Goal: Transaction & Acquisition: Purchase product/service

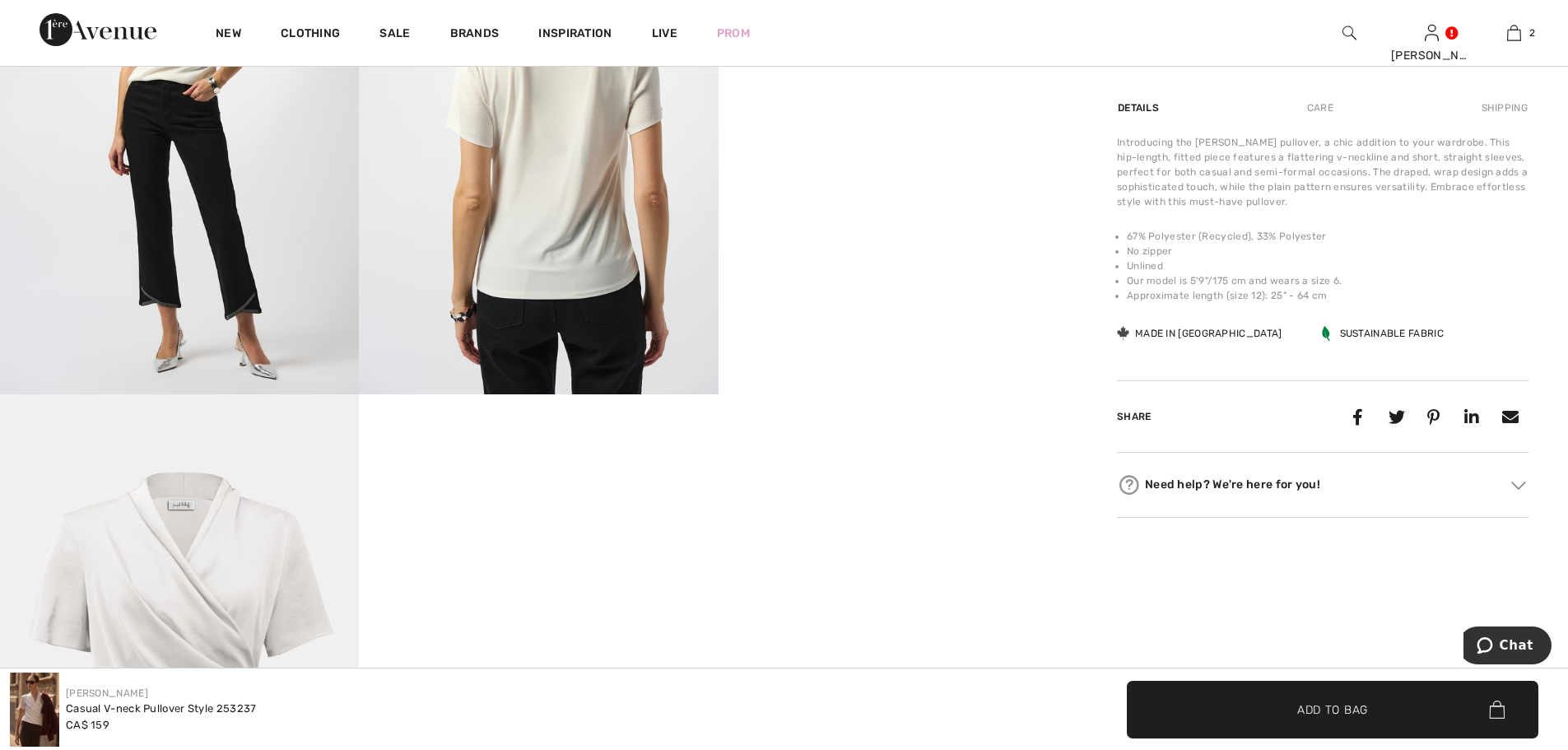
scroll to position [1070, 0]
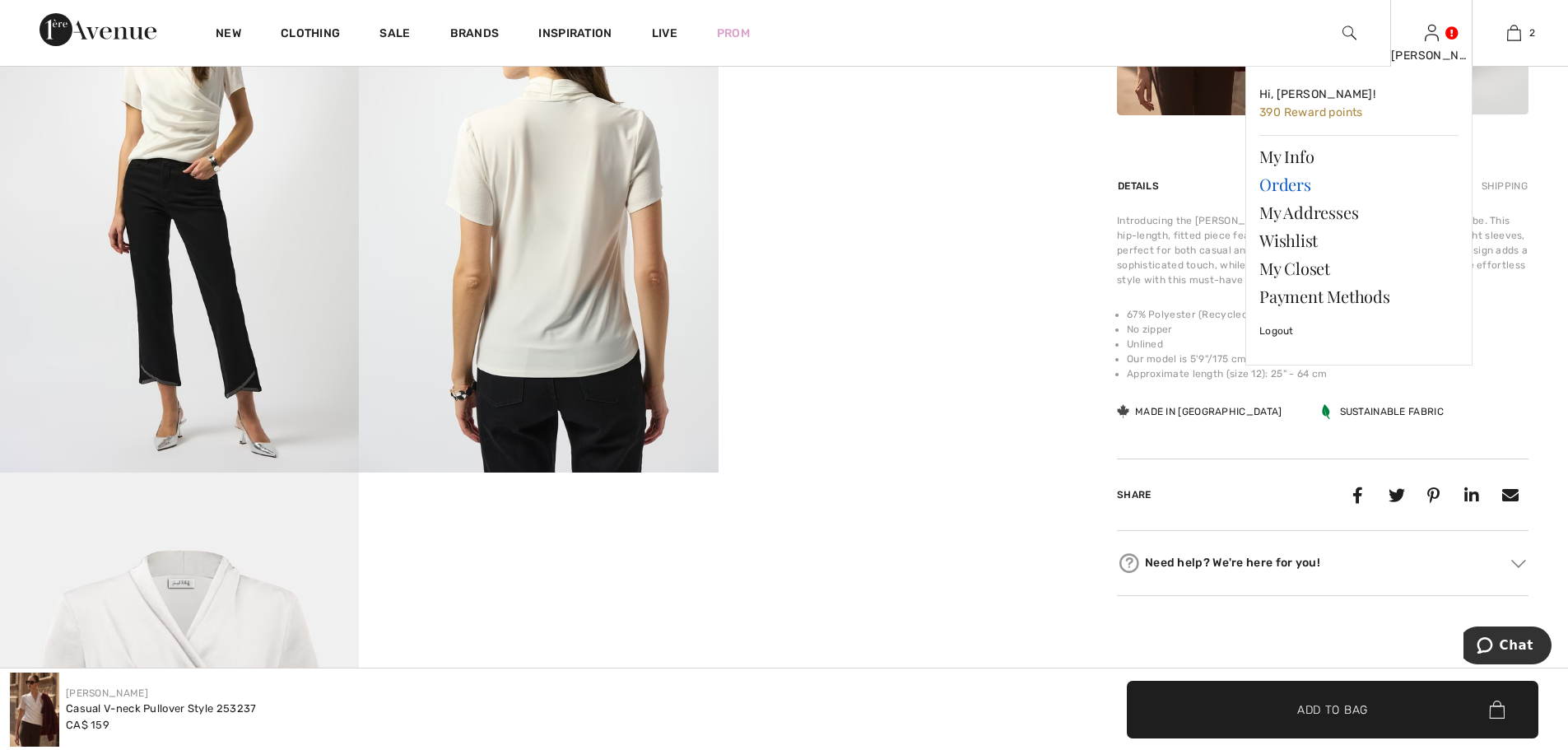
click at [1279, 184] on link "Orders" at bounding box center [1359, 184] width 199 height 28
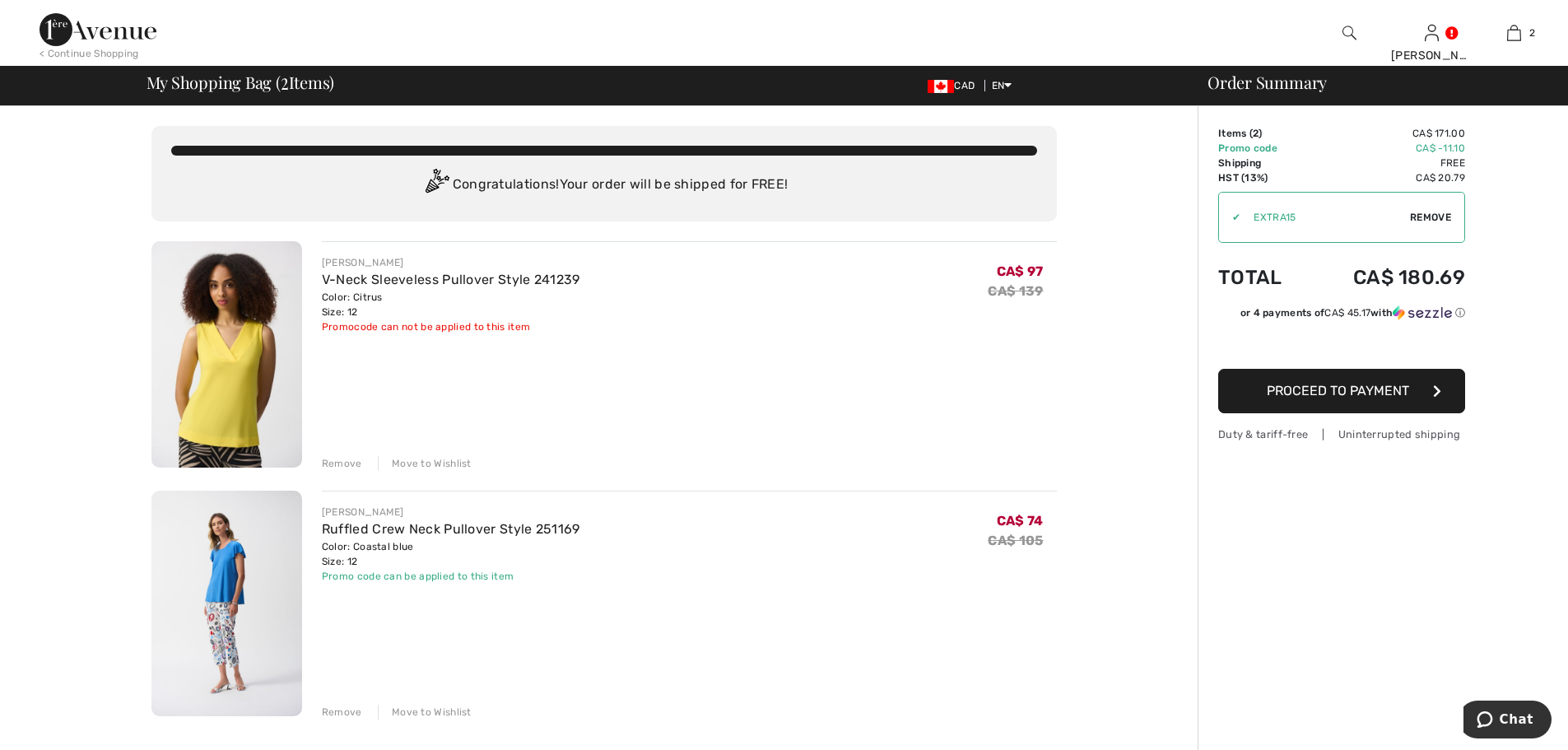
click at [219, 574] on img at bounding box center [227, 603] width 151 height 226
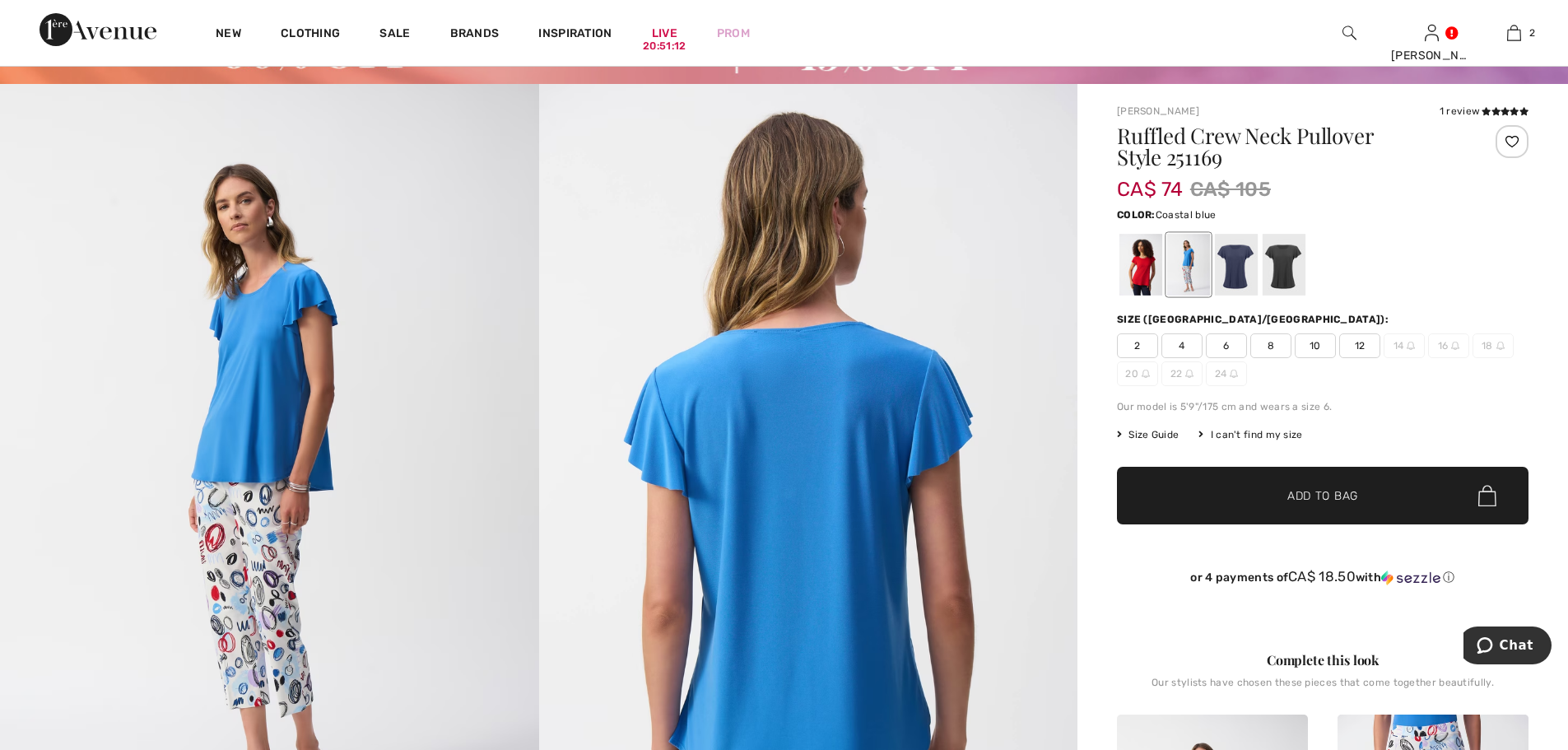
scroll to position [82, 0]
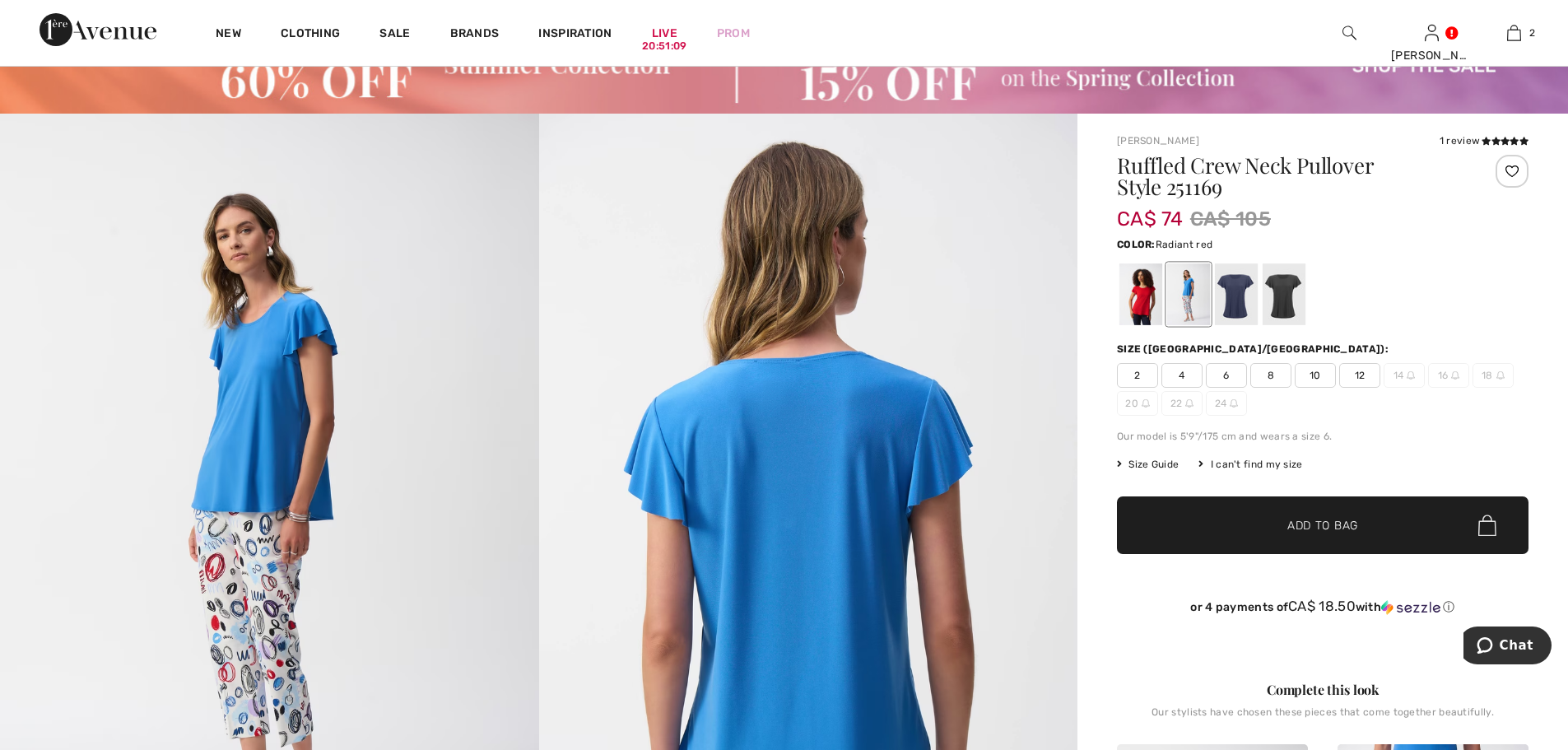
click at [1141, 300] on div at bounding box center [1141, 294] width 43 height 62
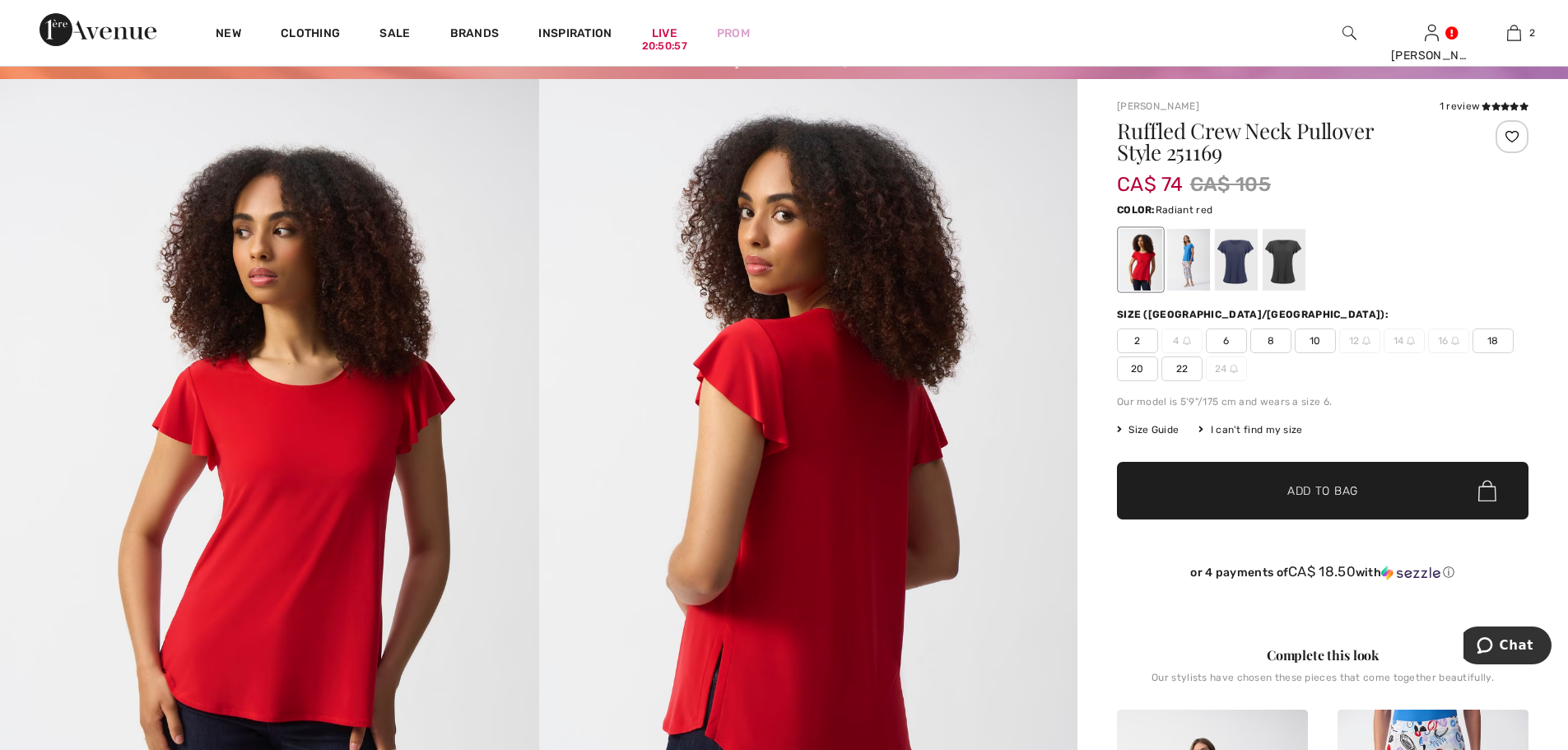
scroll to position [0, 0]
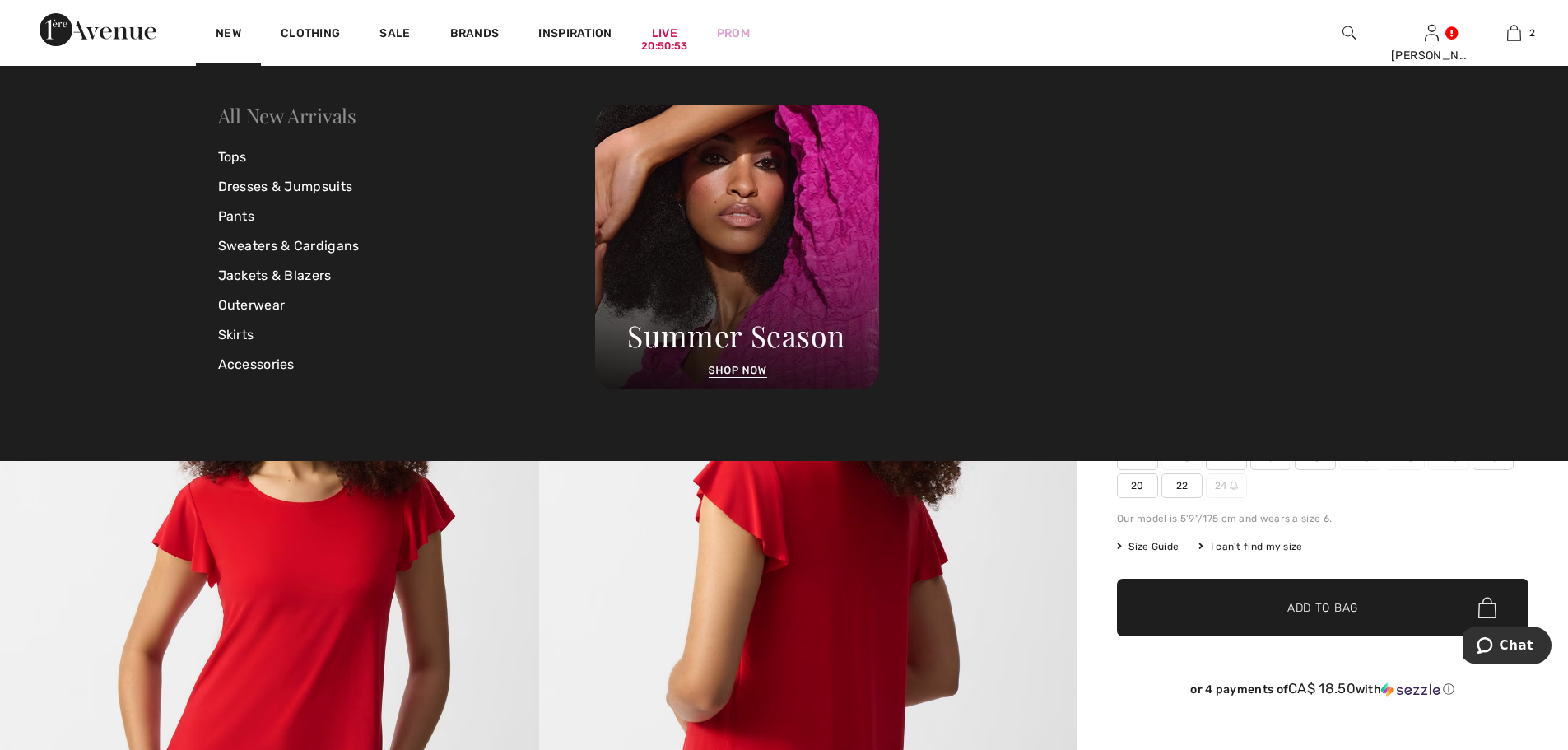
click at [287, 116] on link "All New Arrivals" at bounding box center [287, 115] width 138 height 26
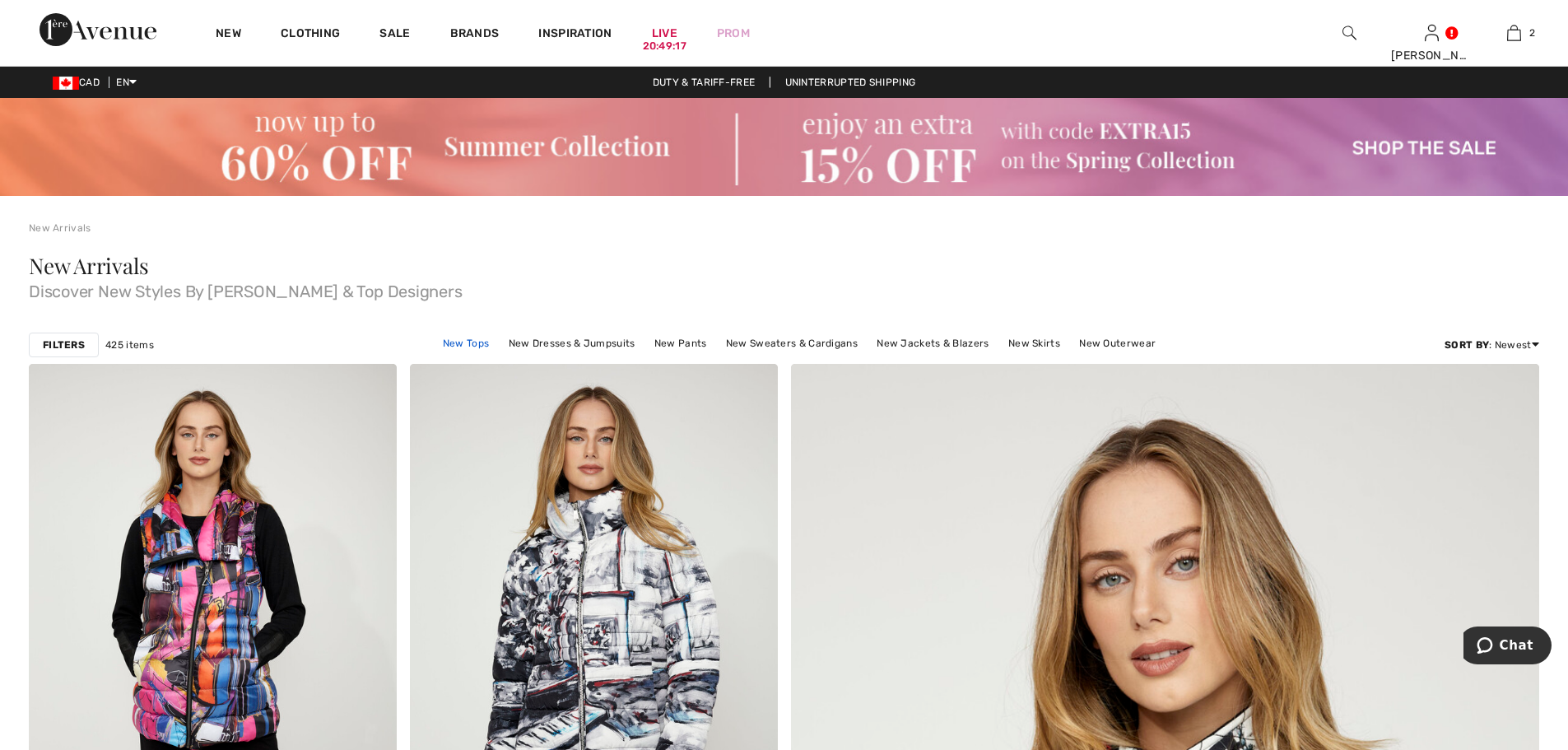
click at [479, 344] on link "New Tops" at bounding box center [466, 344] width 63 height 22
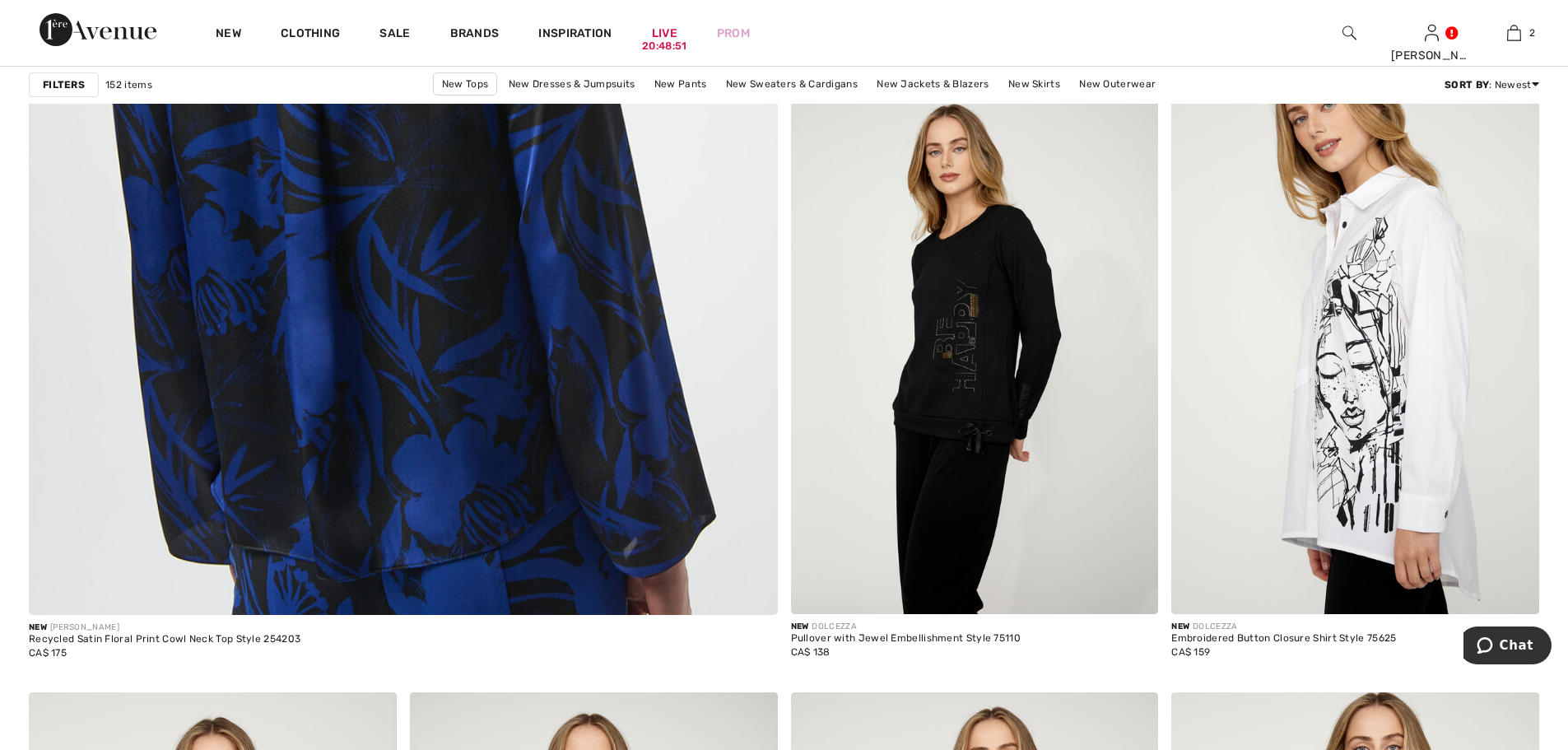
scroll to position [5843, 0]
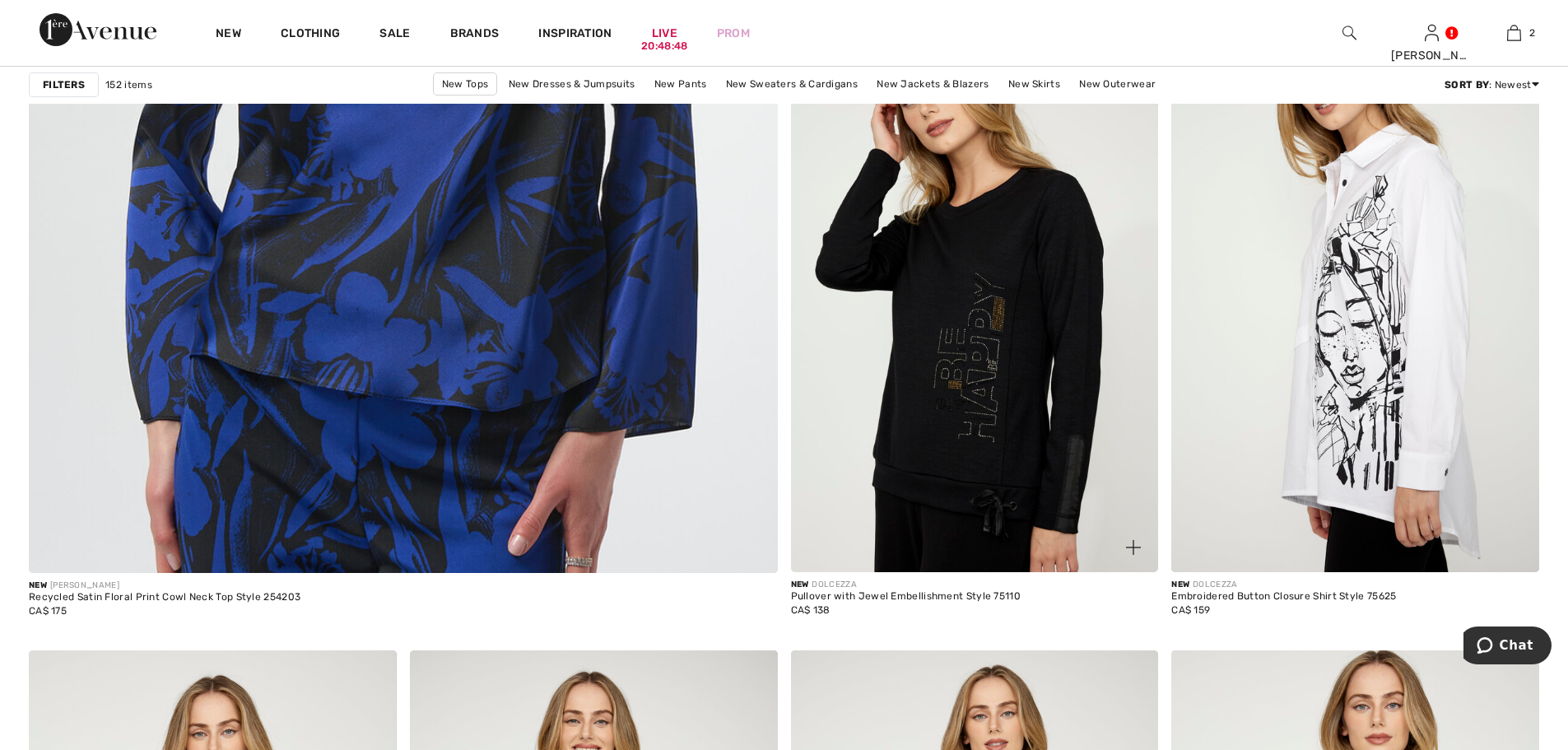
click at [938, 295] on img at bounding box center [975, 297] width 368 height 551
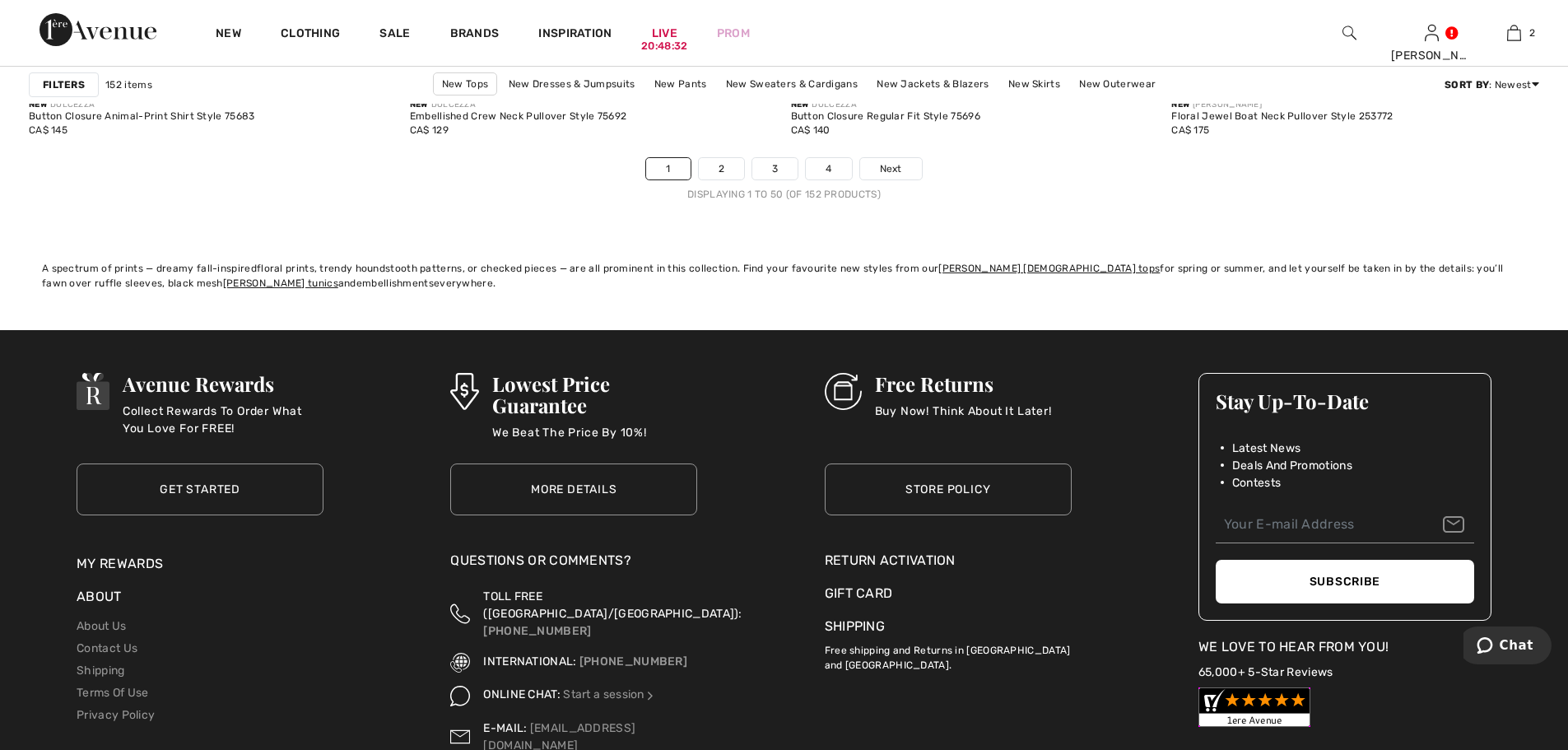
scroll to position [9711, 0]
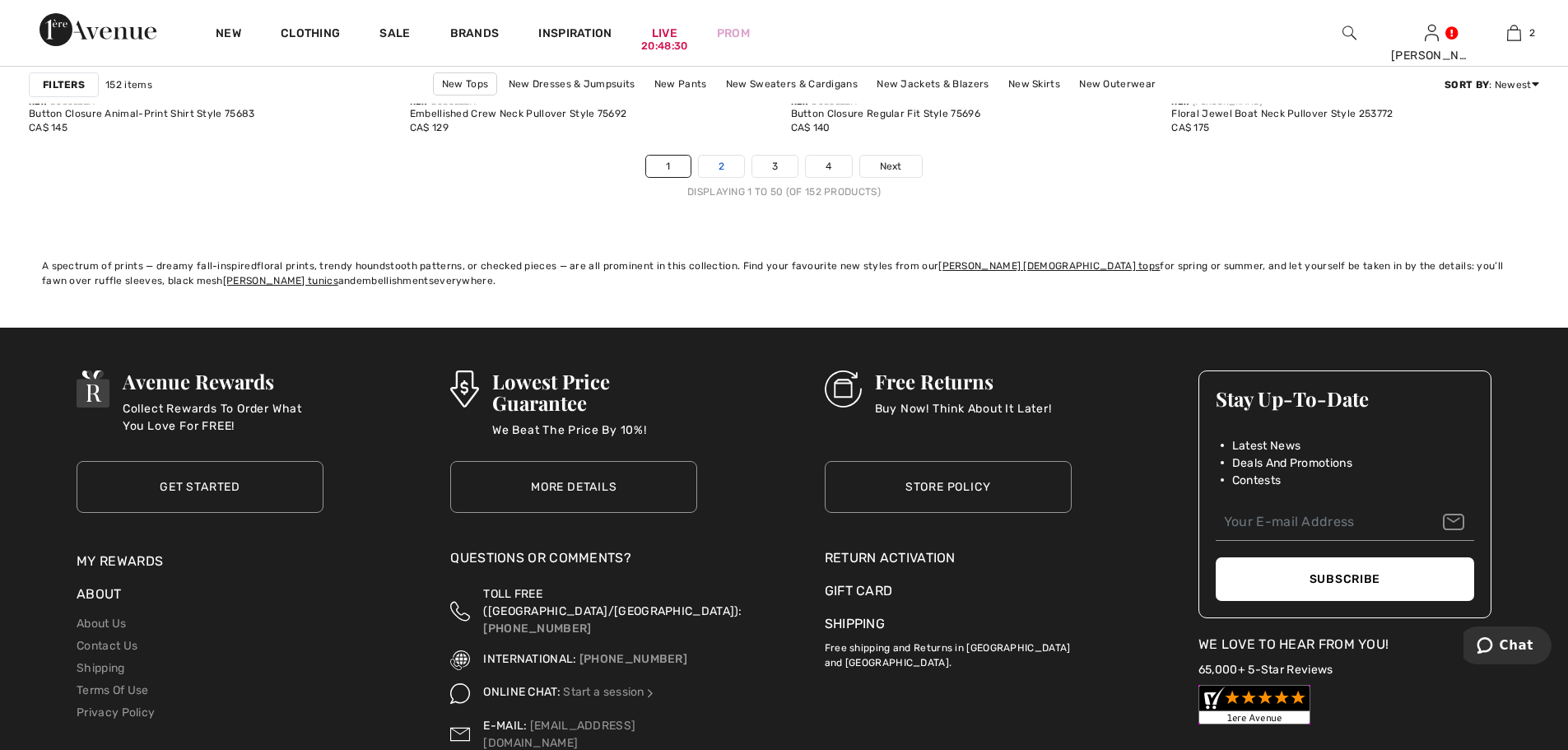
click at [732, 165] on link "2" at bounding box center [722, 167] width 45 height 22
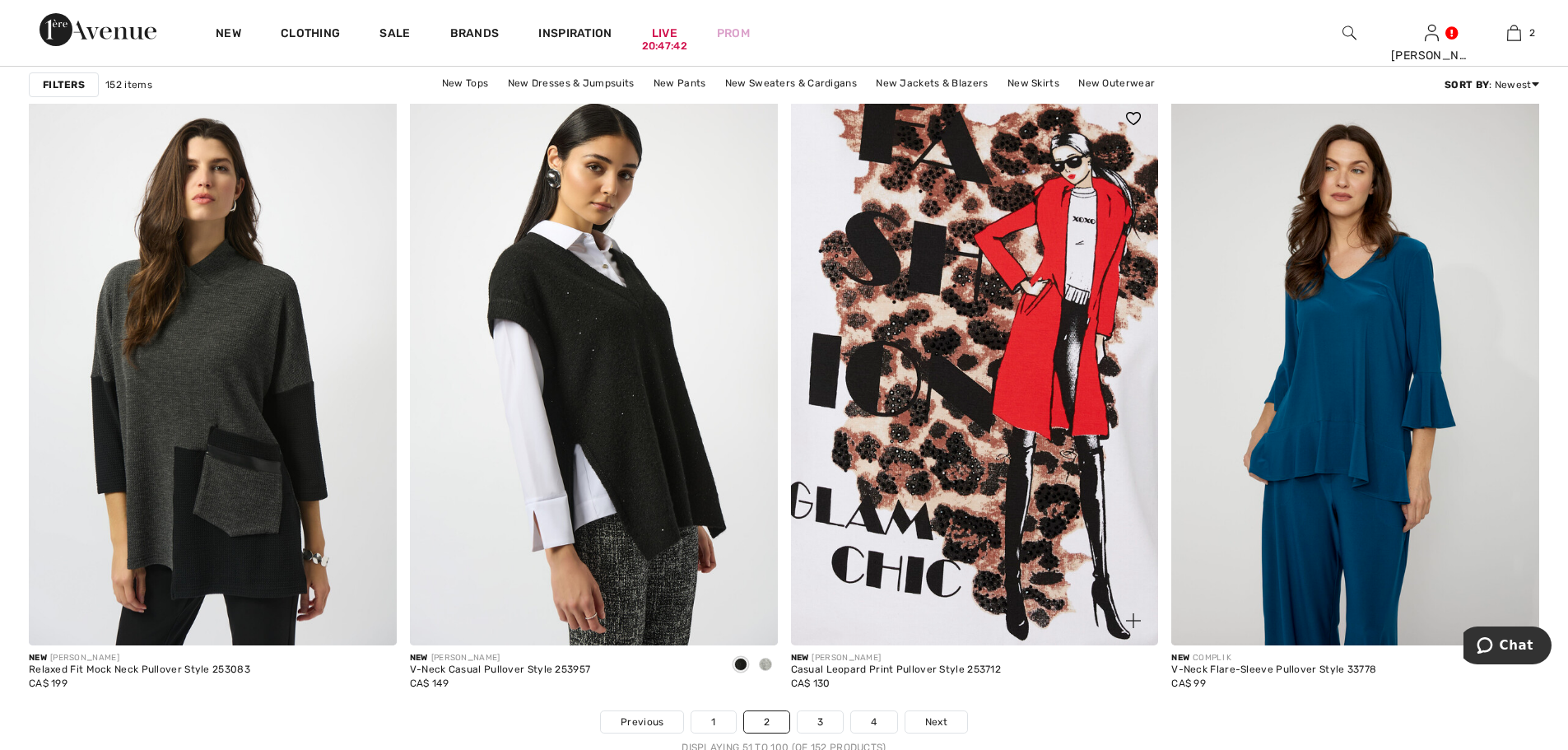
scroll to position [9300, 0]
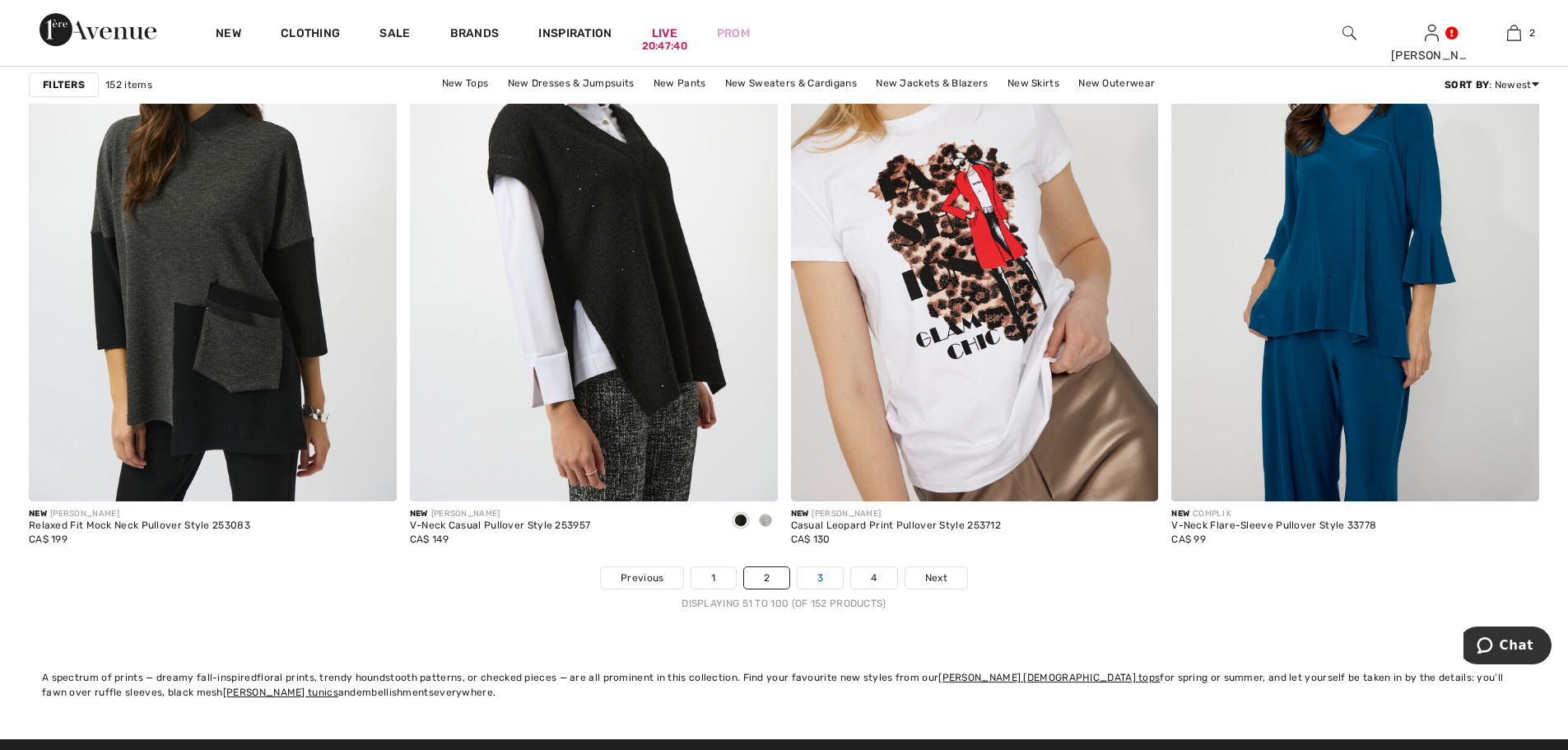
click at [820, 573] on link "3" at bounding box center [820, 578] width 45 height 22
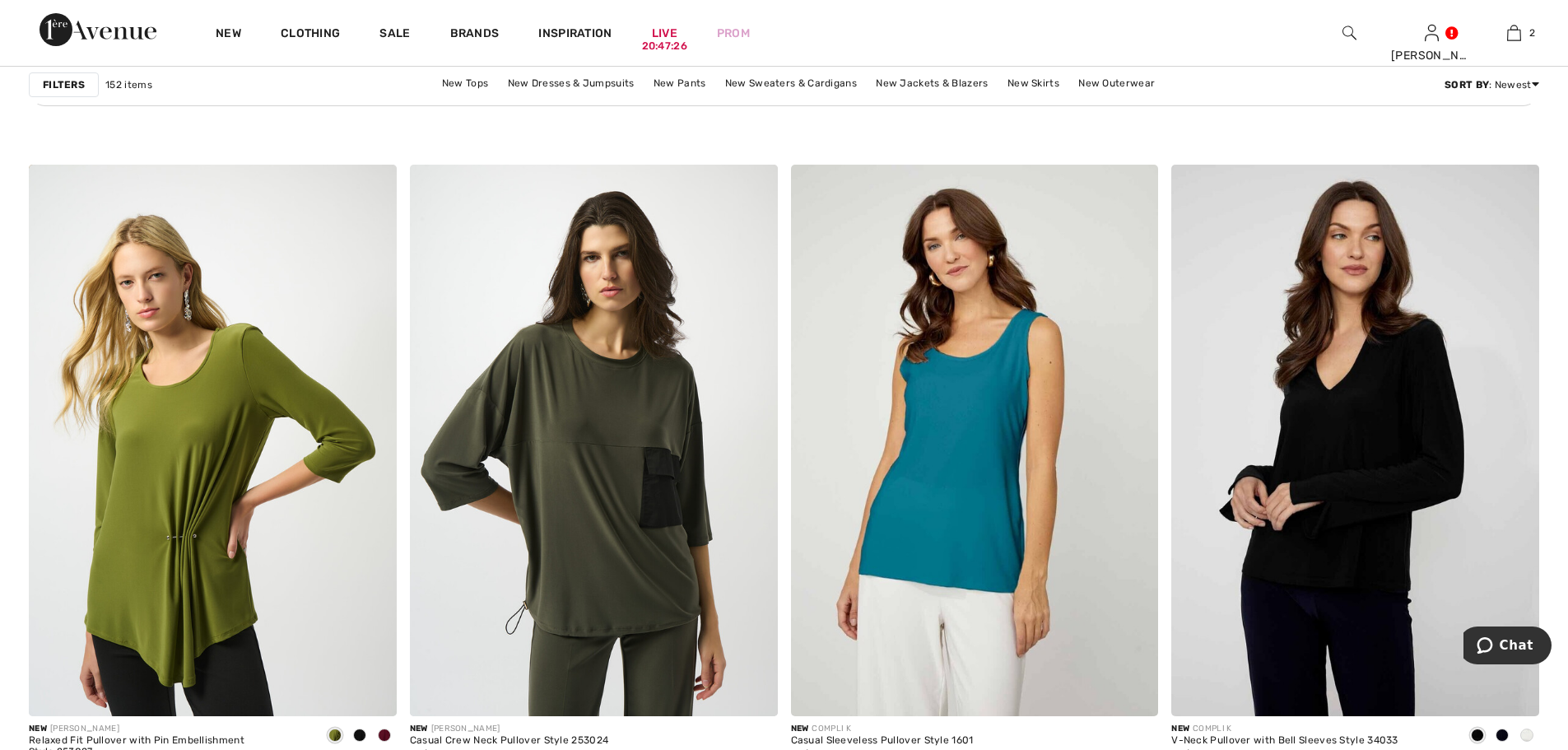
scroll to position [2963, 0]
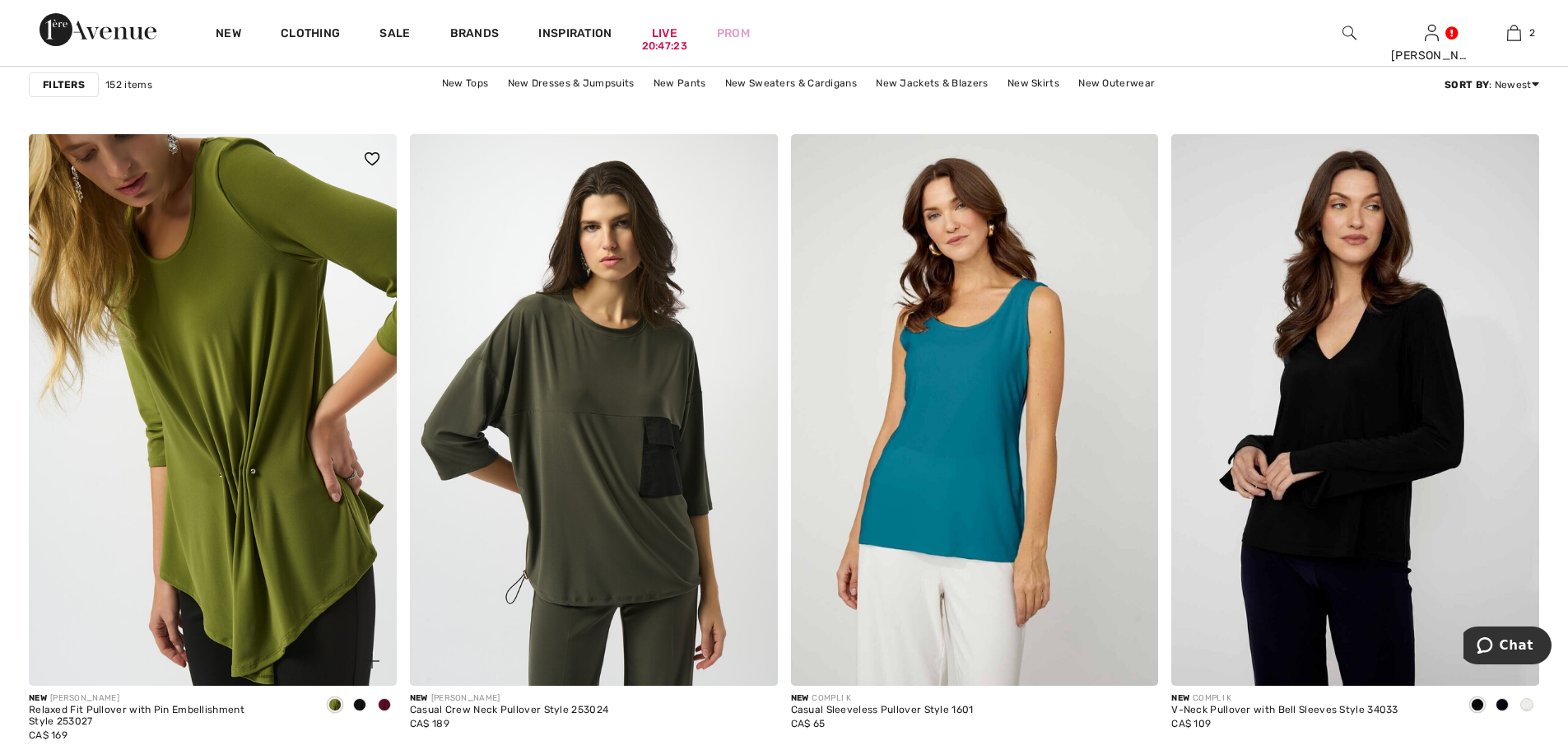
click at [220, 572] on img at bounding box center [212, 410] width 368 height 551
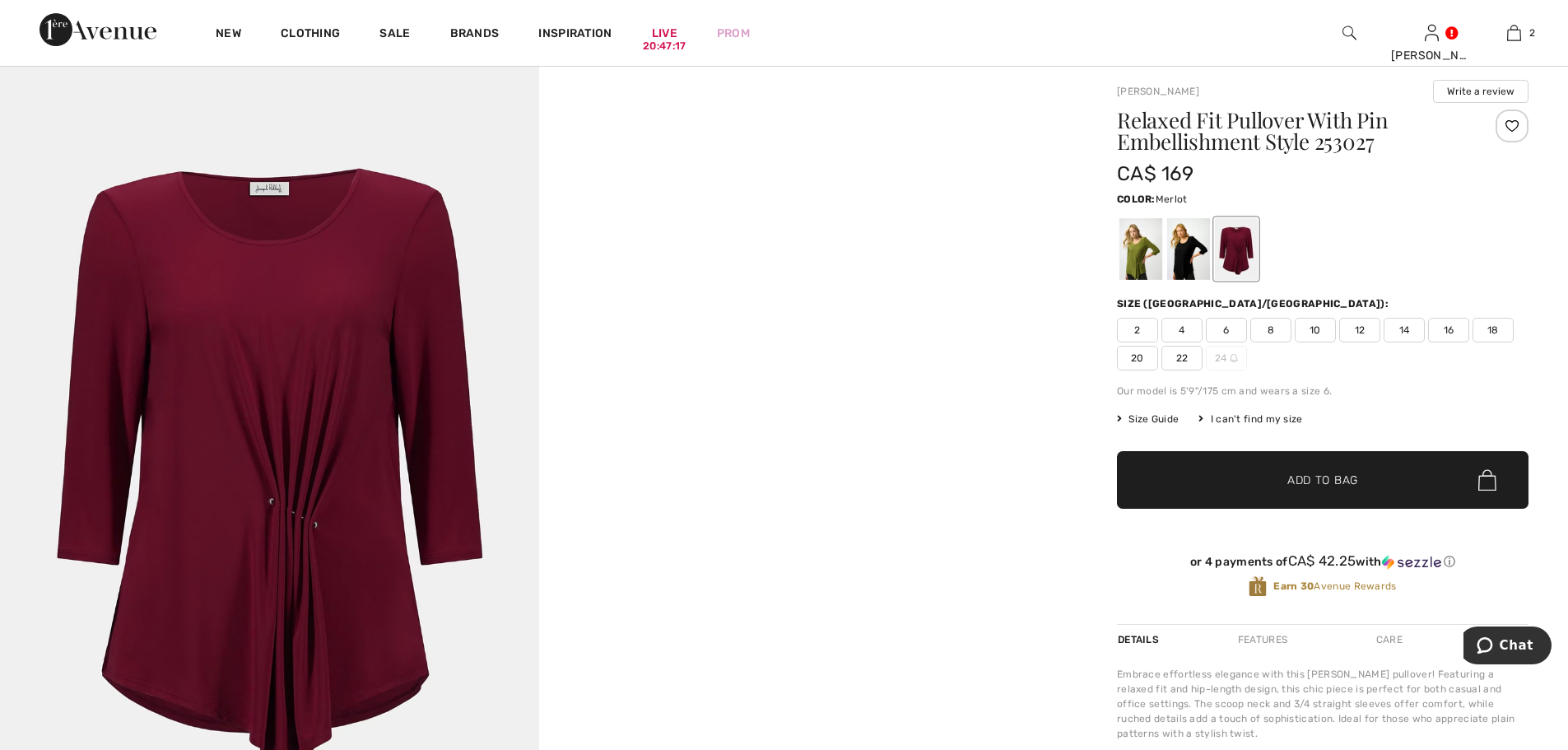
scroll to position [164, 0]
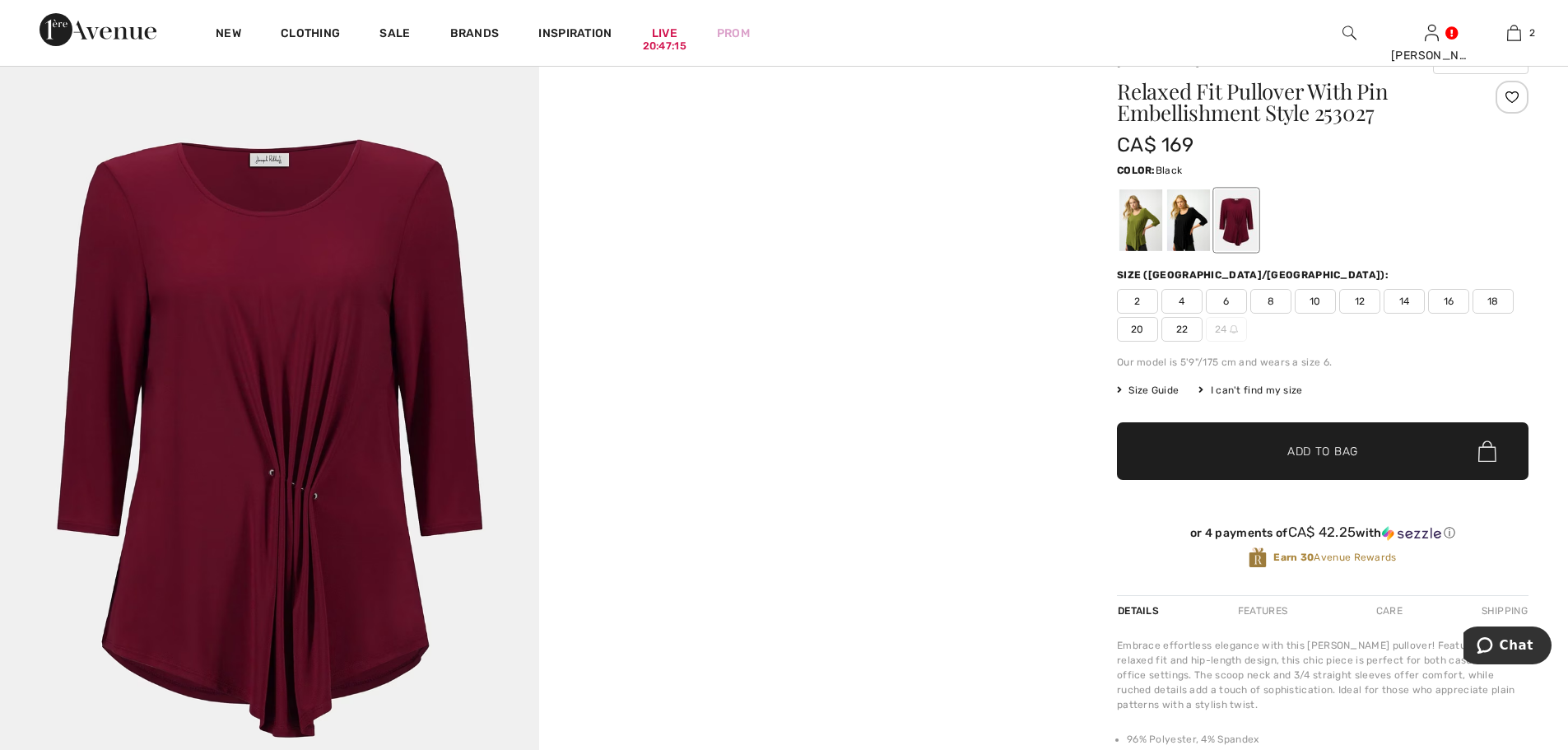
click at [1181, 229] on div at bounding box center [1188, 220] width 43 height 62
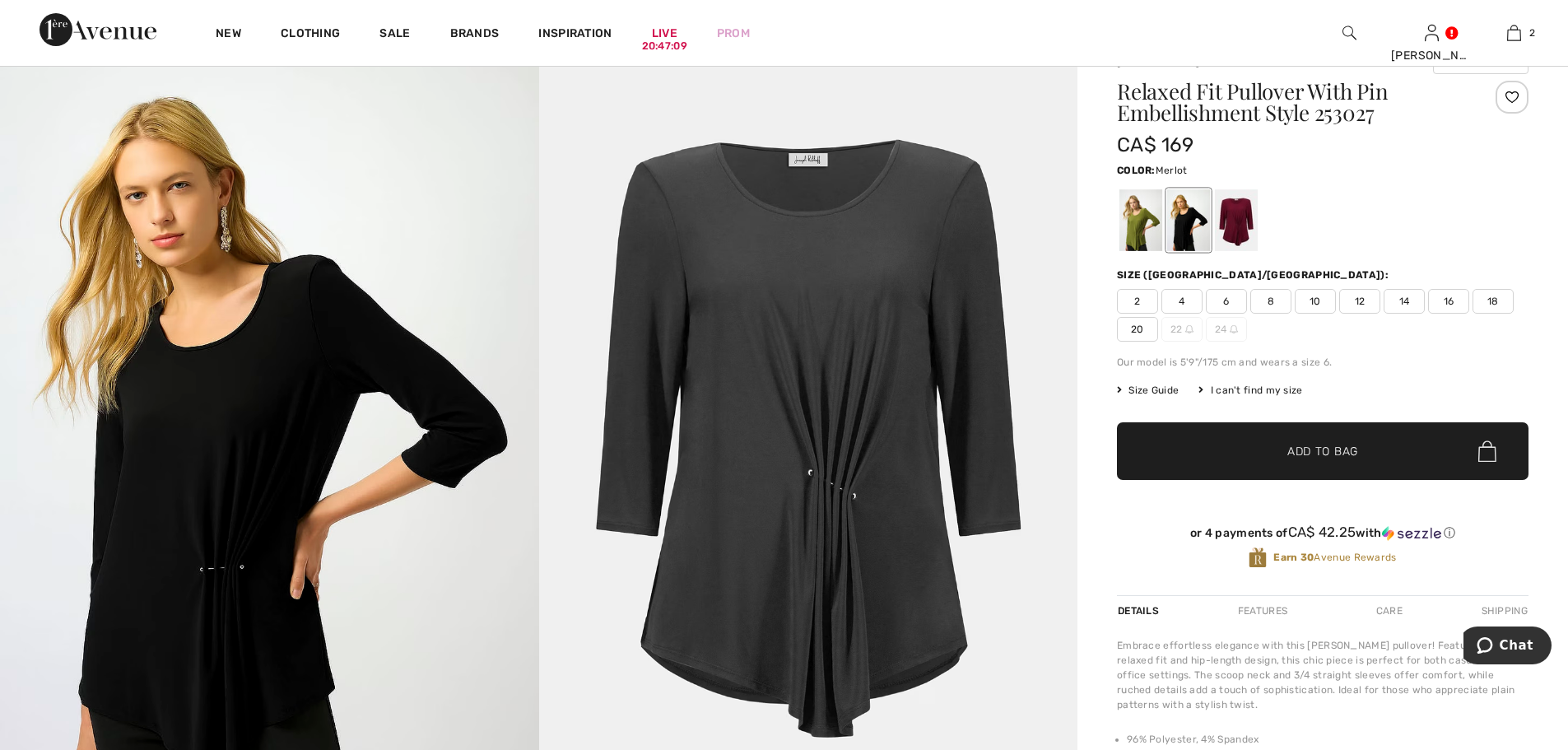
click at [1237, 221] on div at bounding box center [1236, 220] width 43 height 62
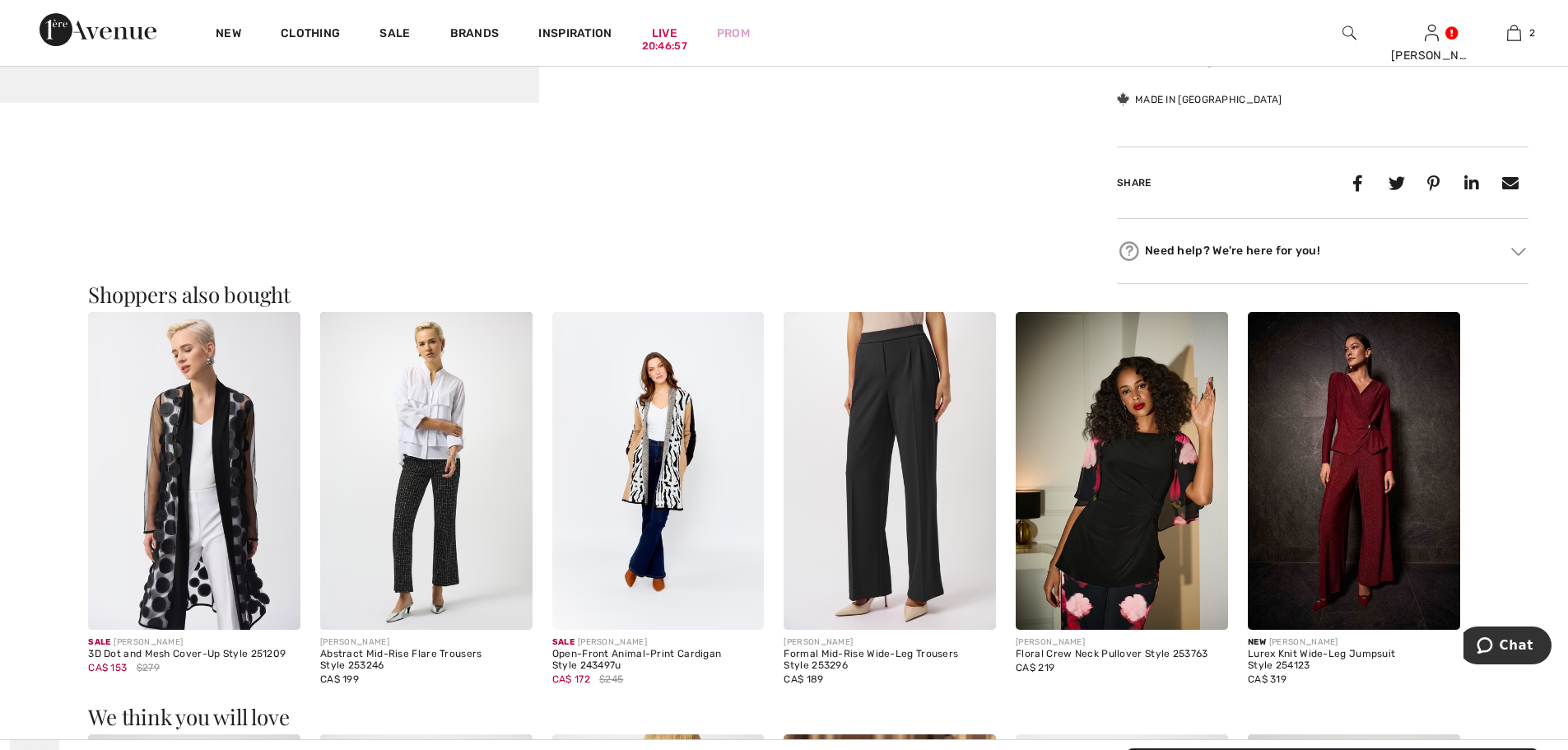
scroll to position [905, 0]
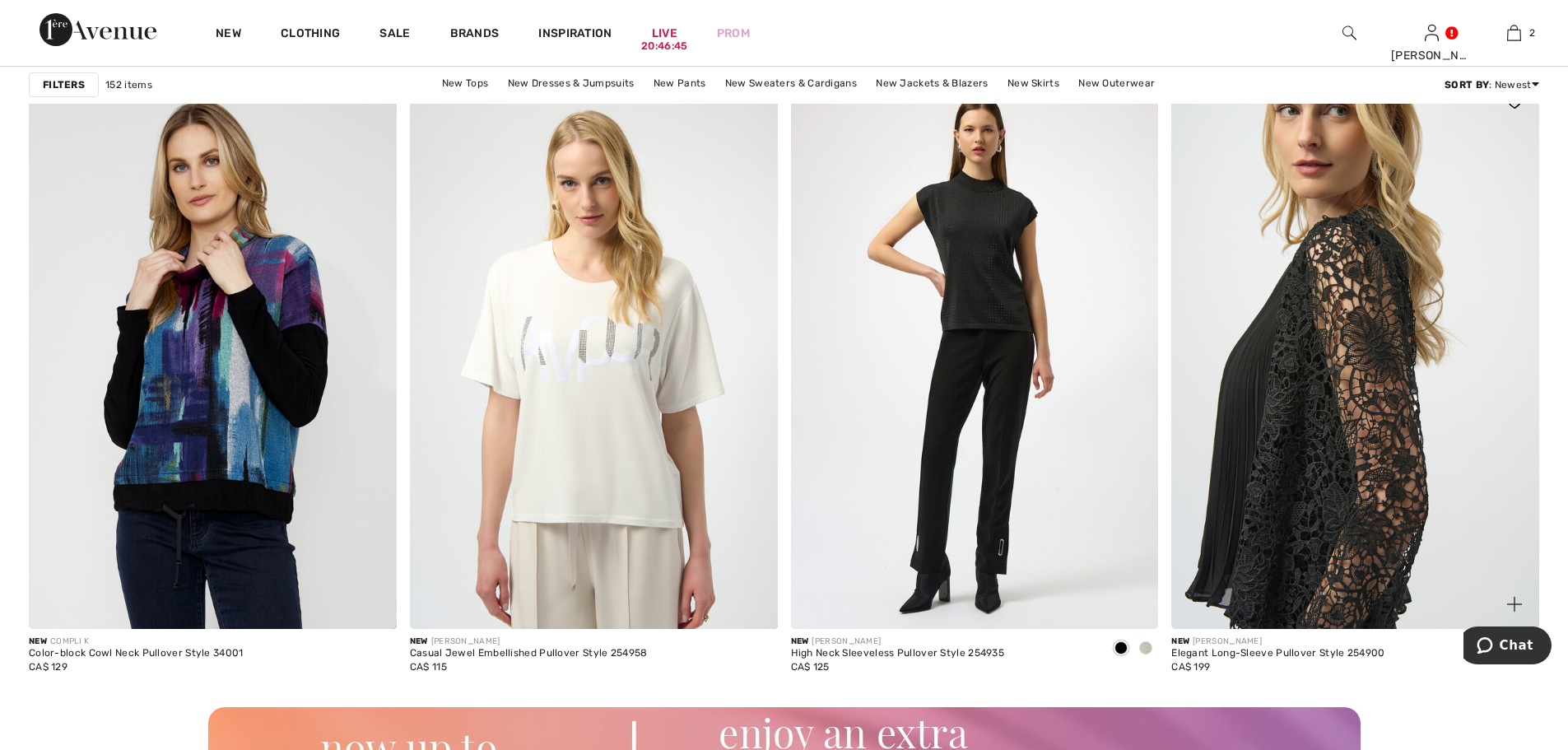
scroll to position [4280, 0]
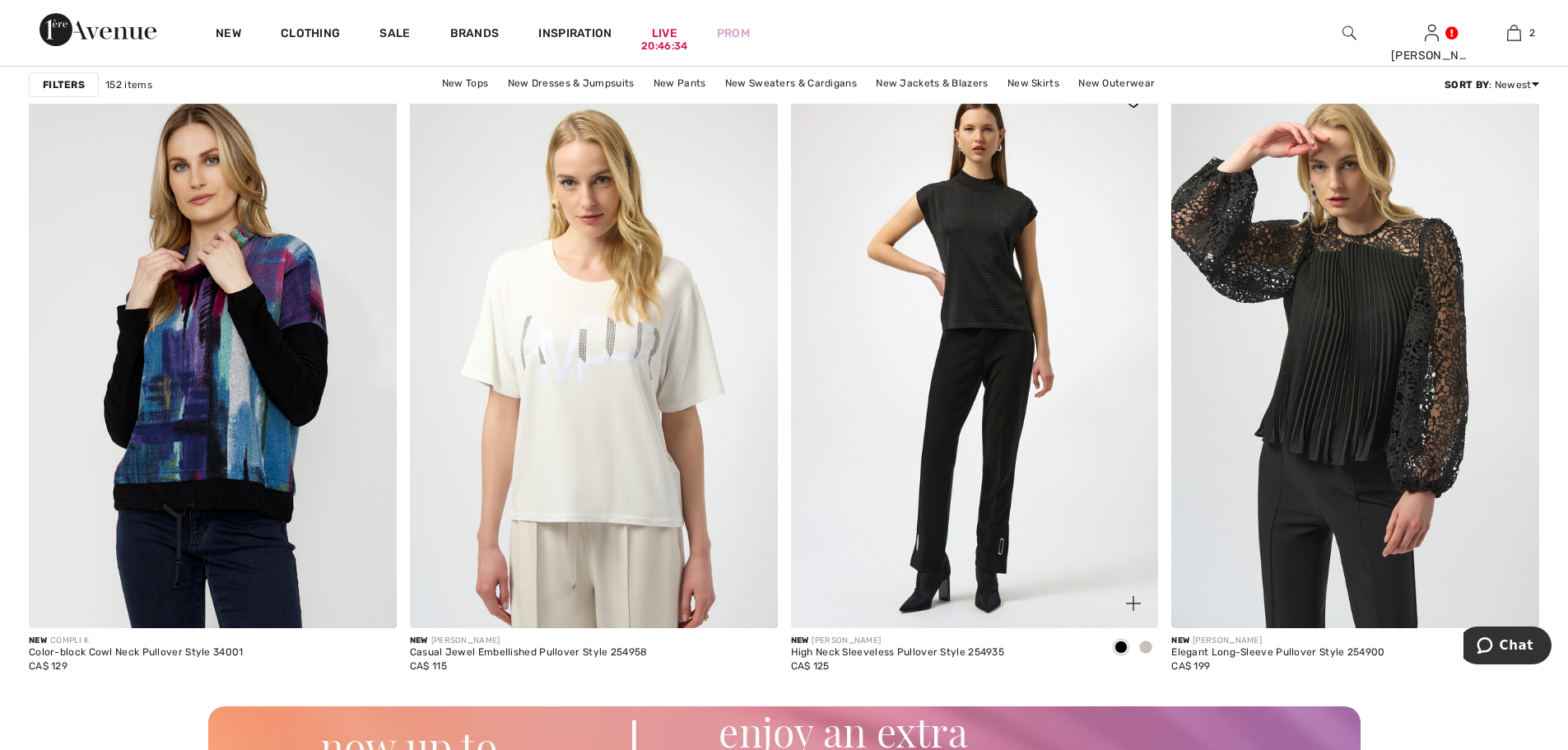
click at [1144, 646] on span at bounding box center [1146, 647] width 13 height 13
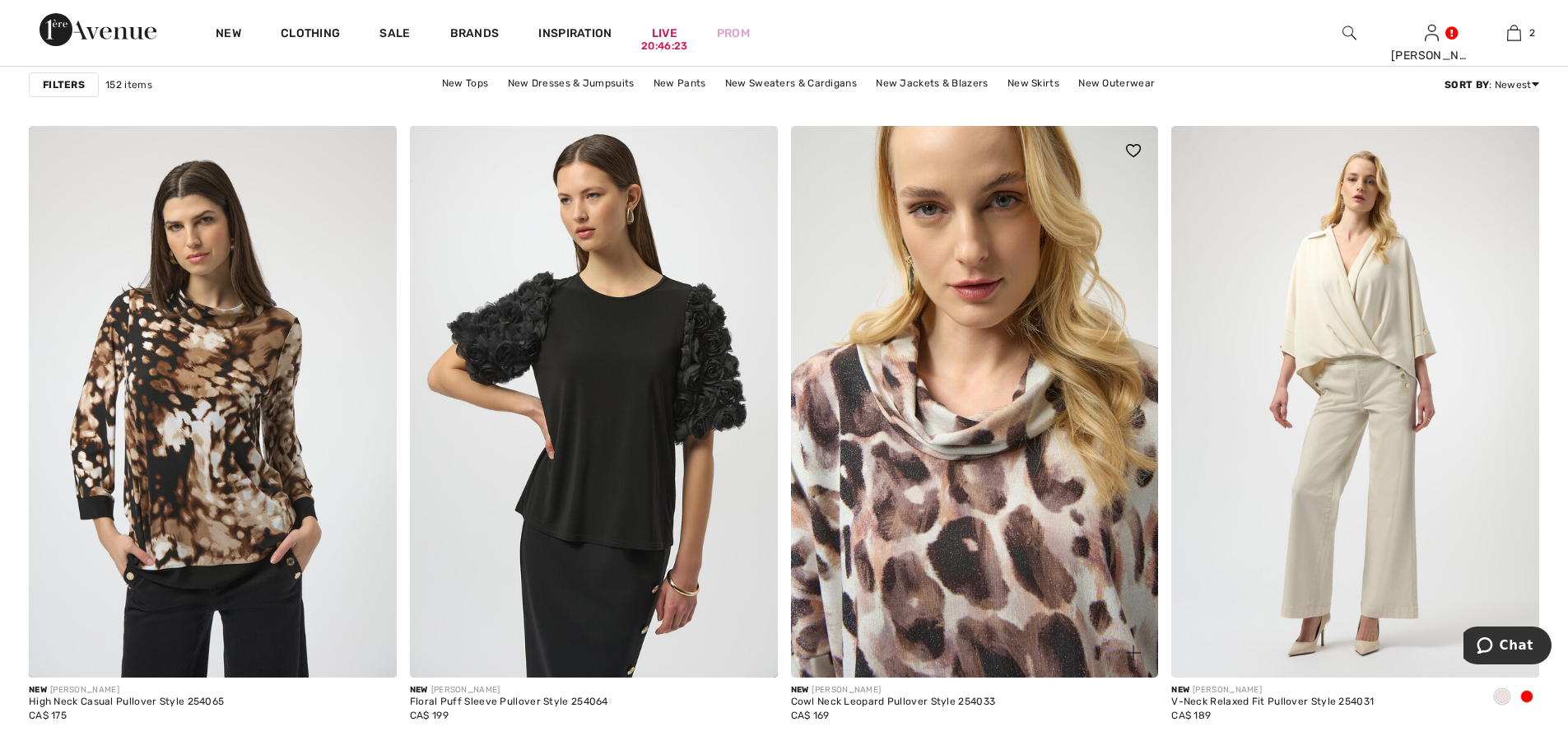
scroll to position [6996, 0]
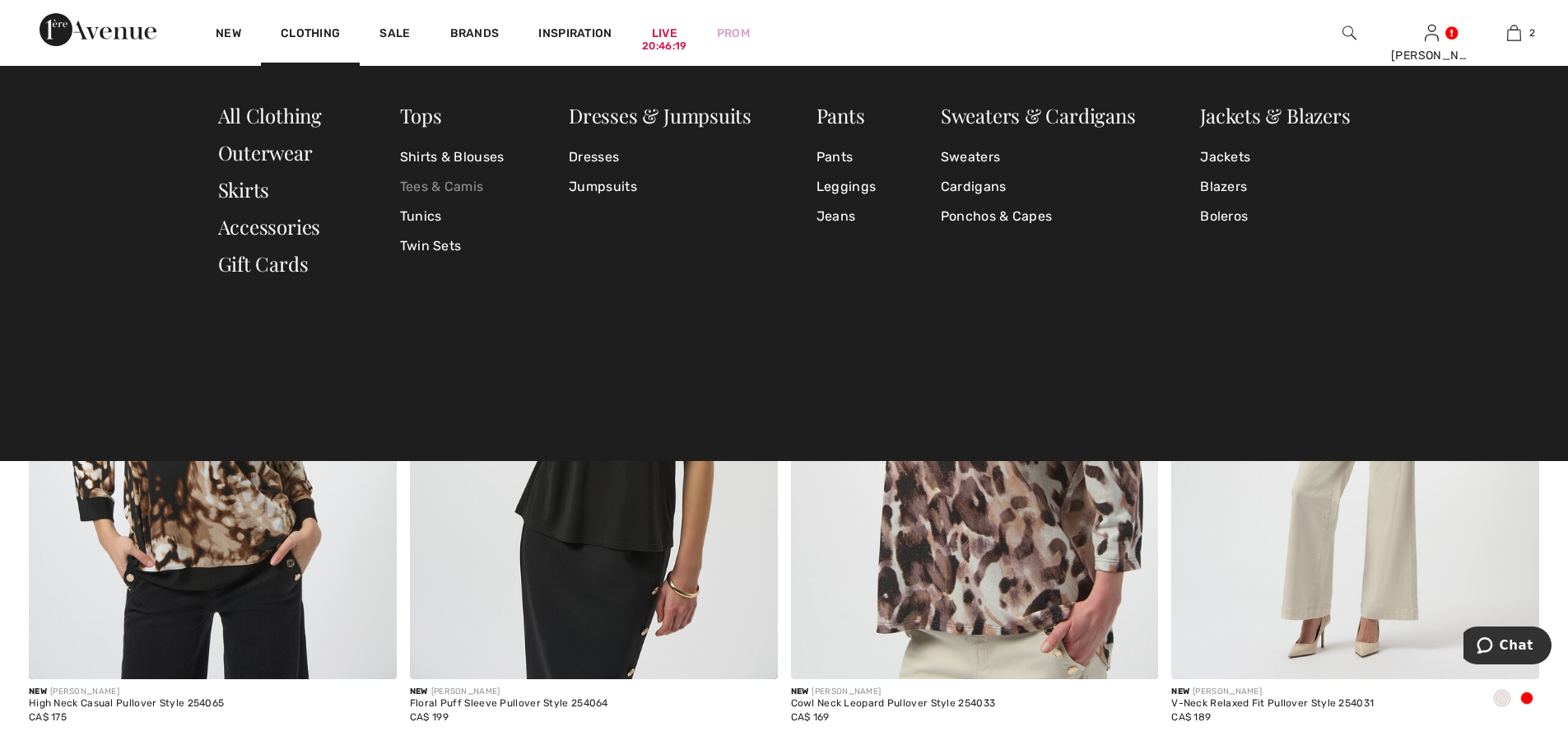
click at [453, 189] on link "Tees & Camis" at bounding box center [452, 186] width 105 height 29
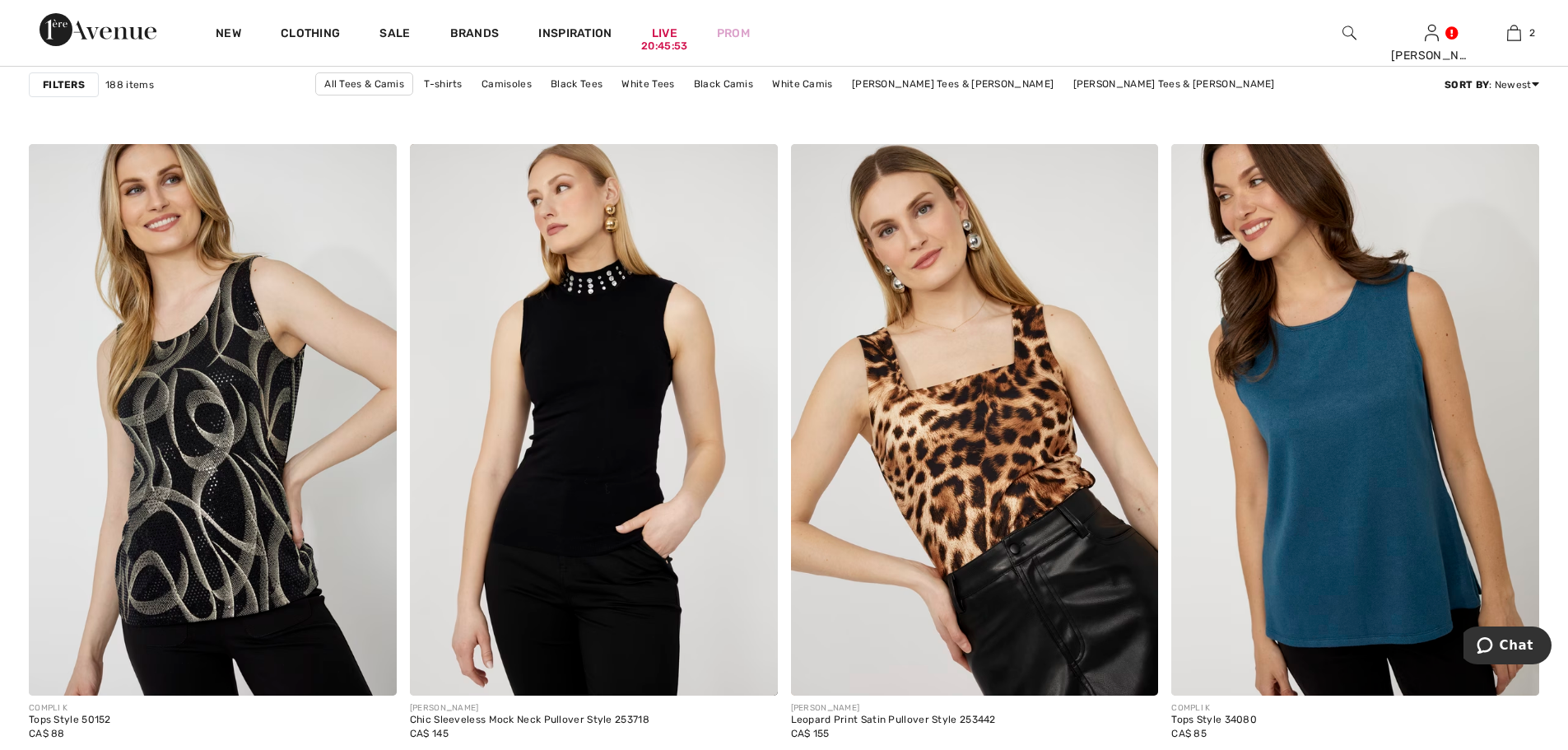
scroll to position [2963, 0]
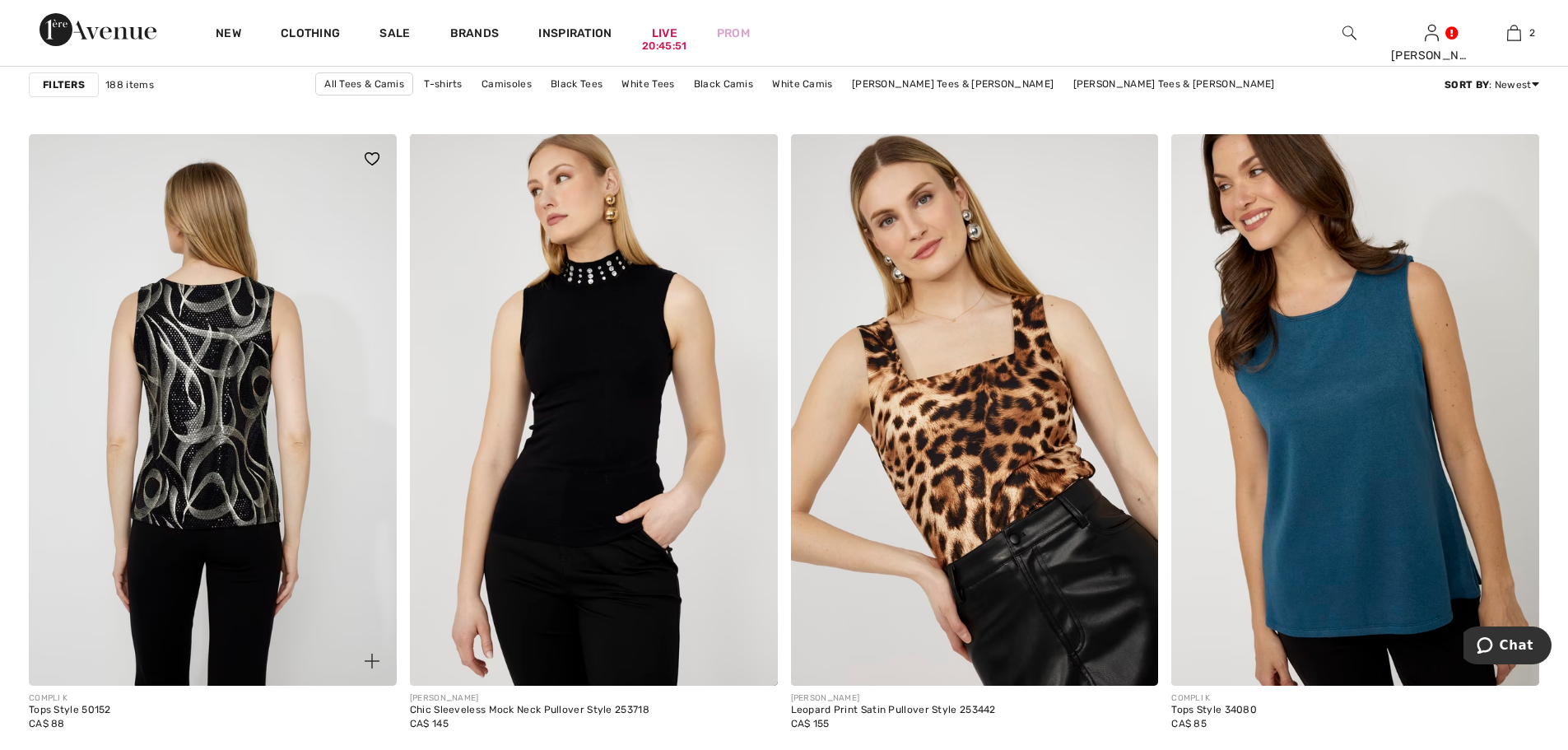
click at [183, 489] on img at bounding box center [212, 410] width 368 height 551
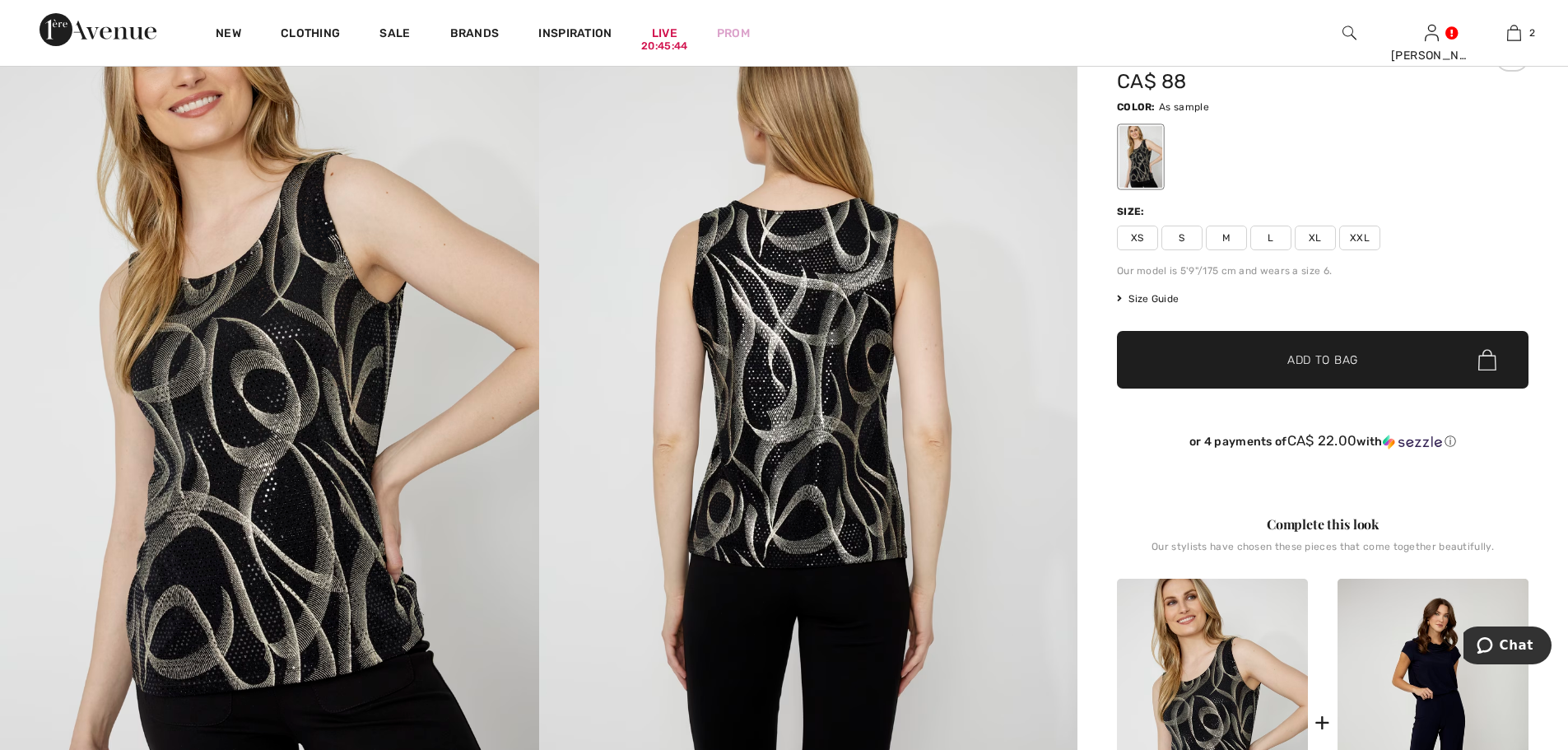
scroll to position [247, 0]
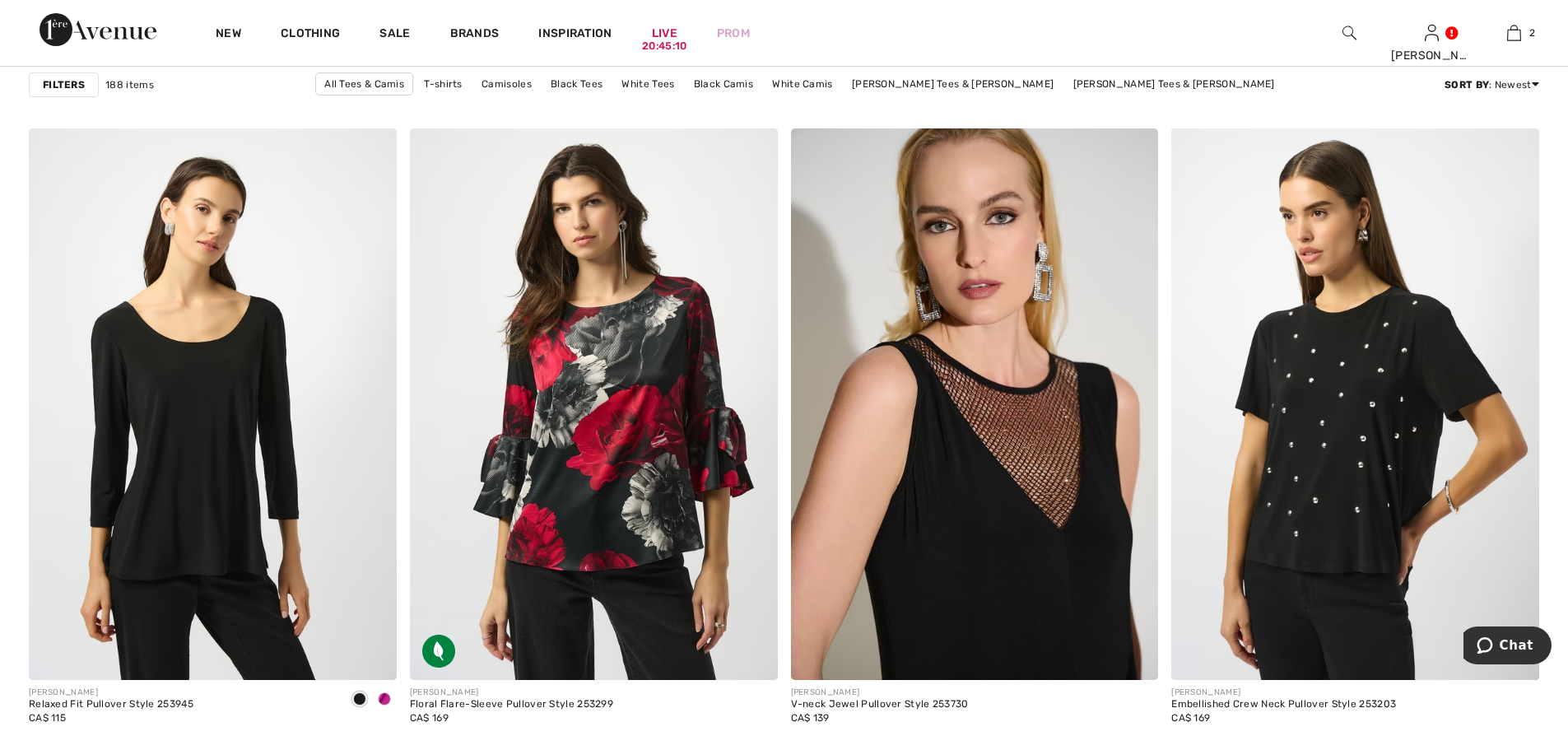
scroll to position [6091, 0]
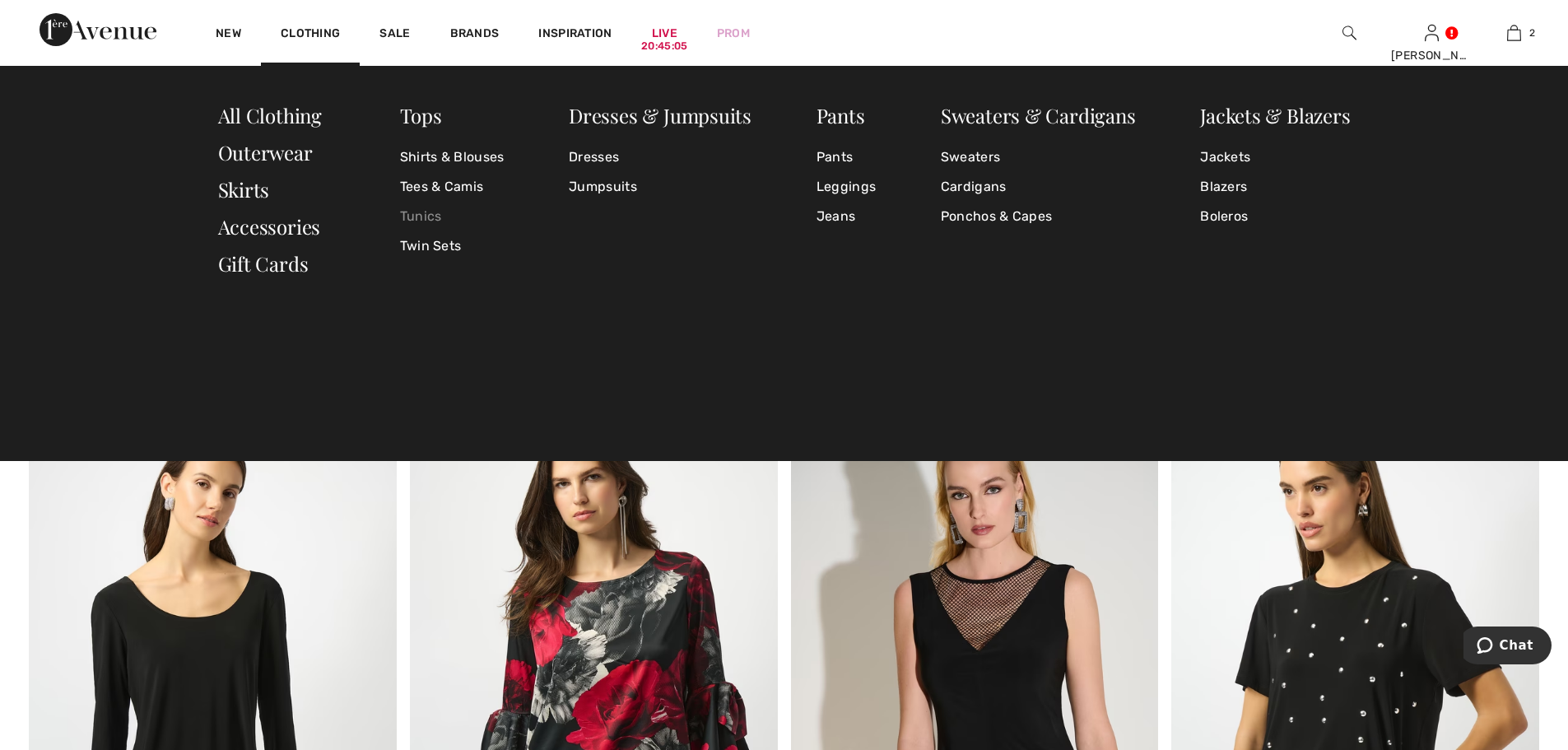
click at [427, 217] on link "Tunics" at bounding box center [452, 216] width 105 height 29
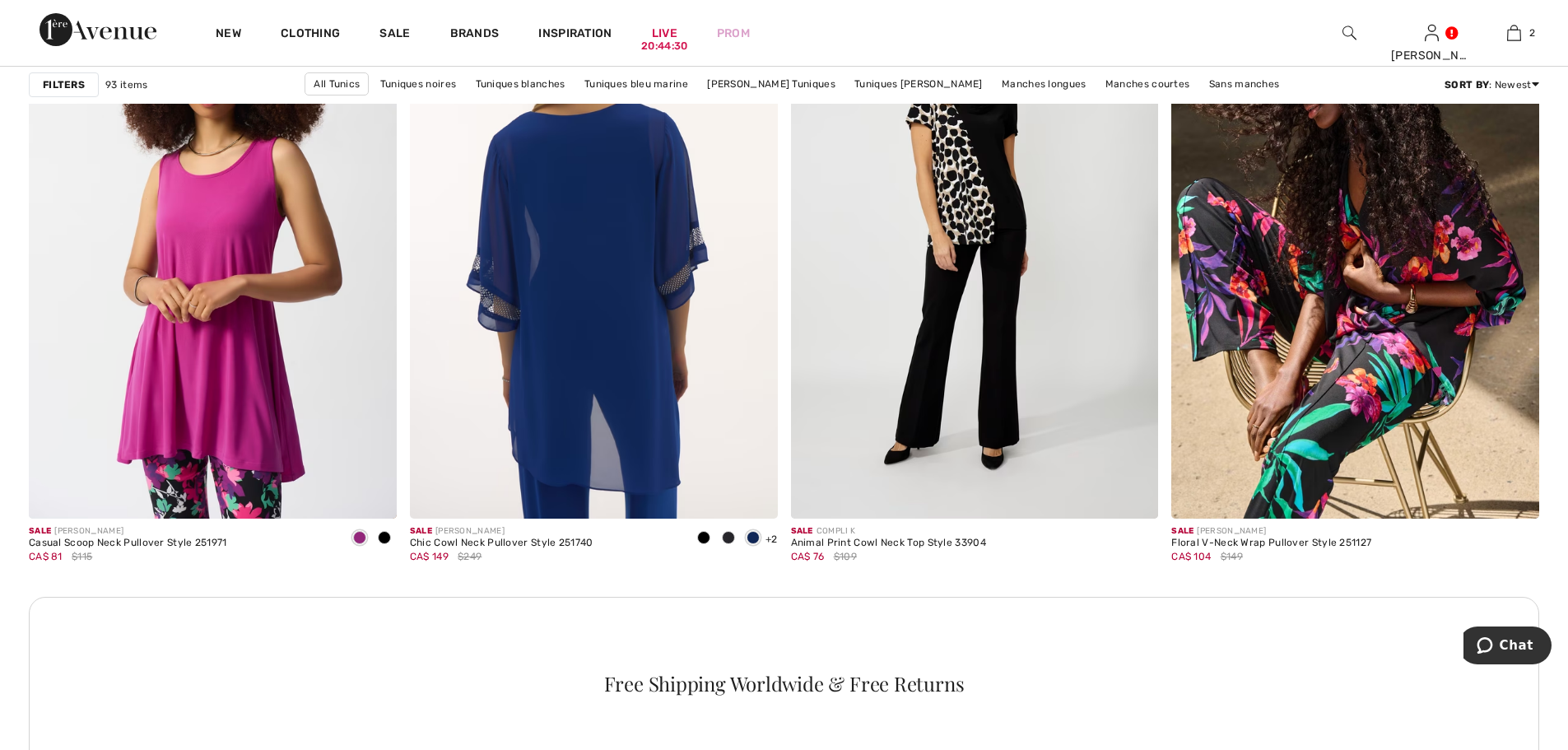
scroll to position [7161, 0]
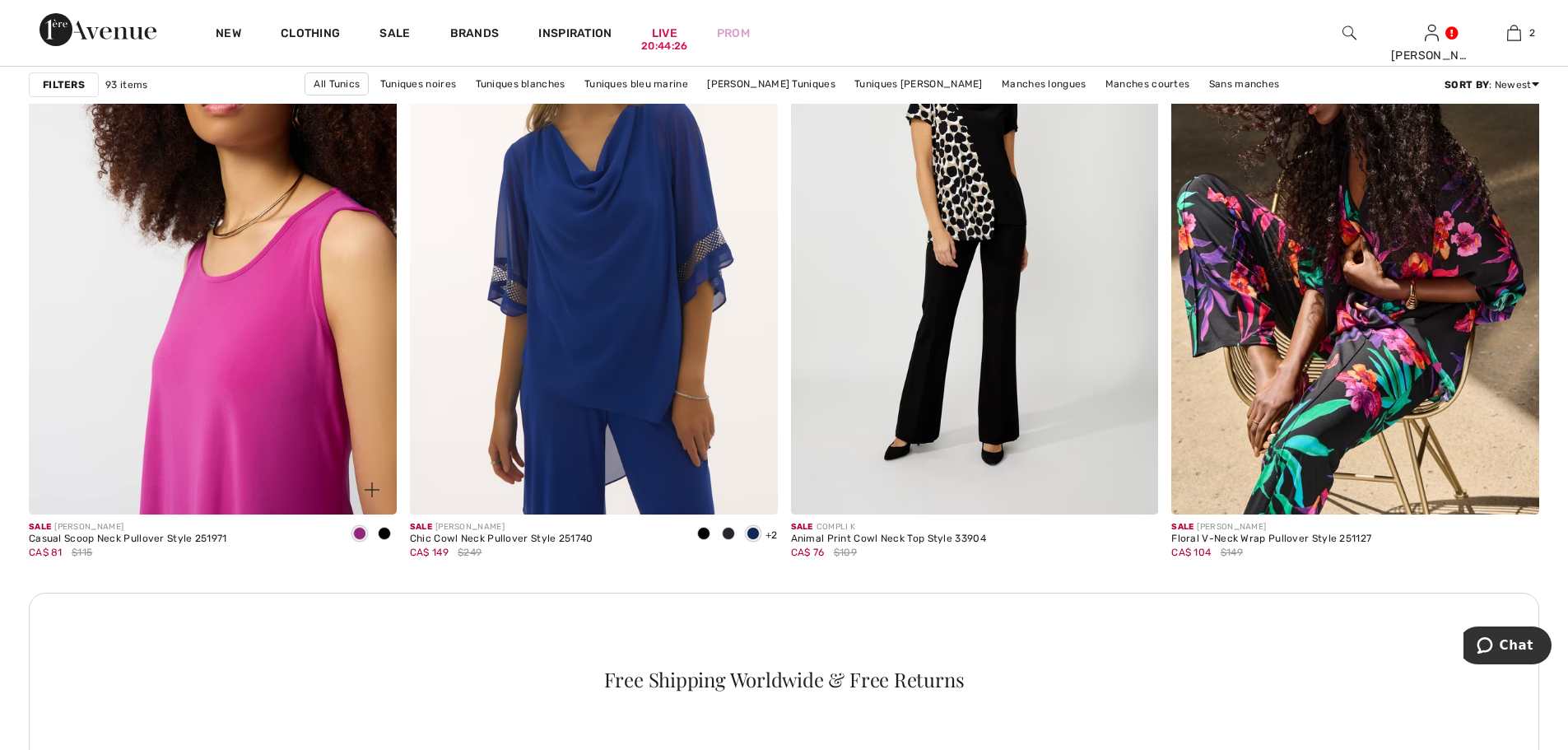
click at [199, 353] on img at bounding box center [212, 239] width 368 height 551
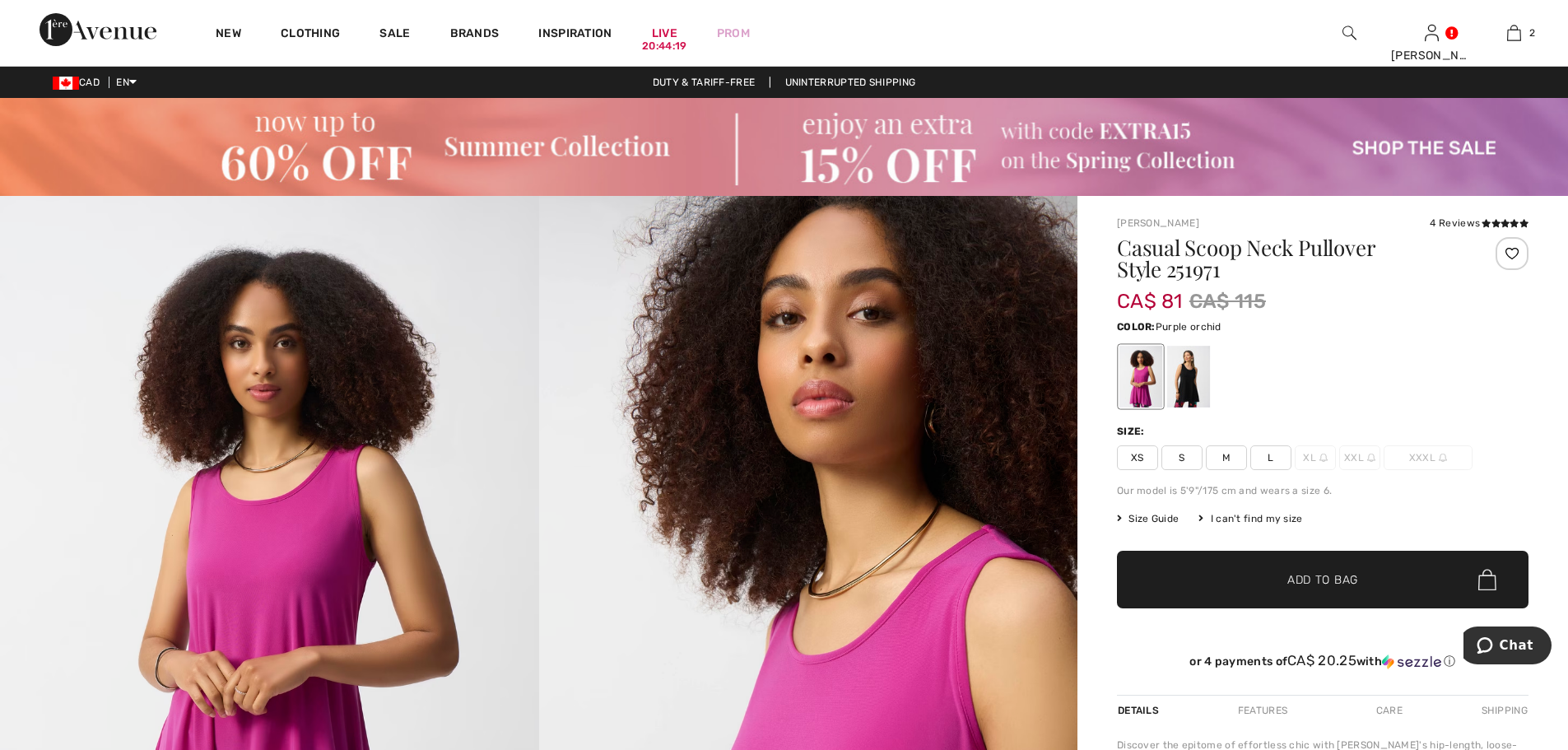
click at [1140, 386] on div at bounding box center [1141, 377] width 43 height 62
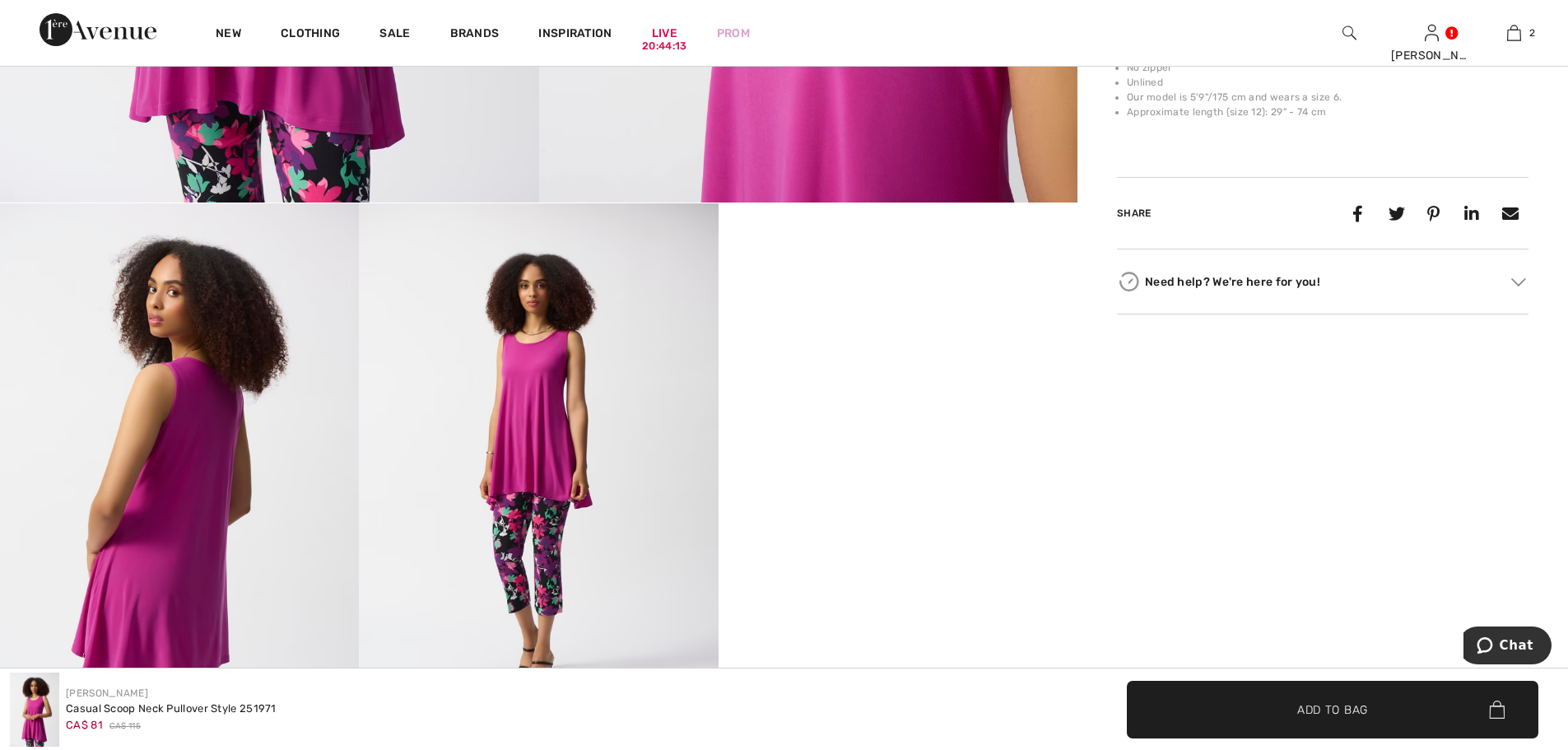
scroll to position [905, 0]
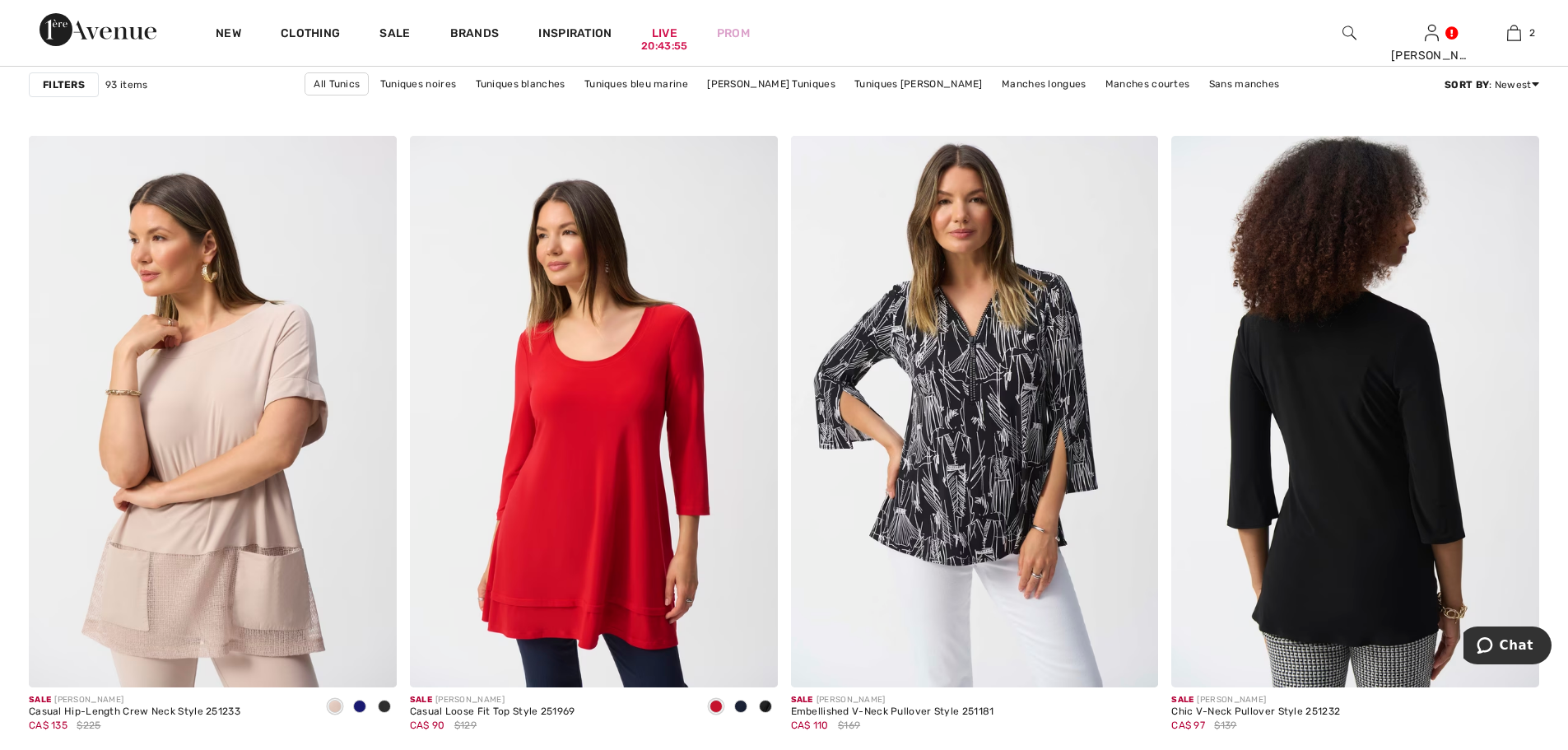
scroll to position [7901, 0]
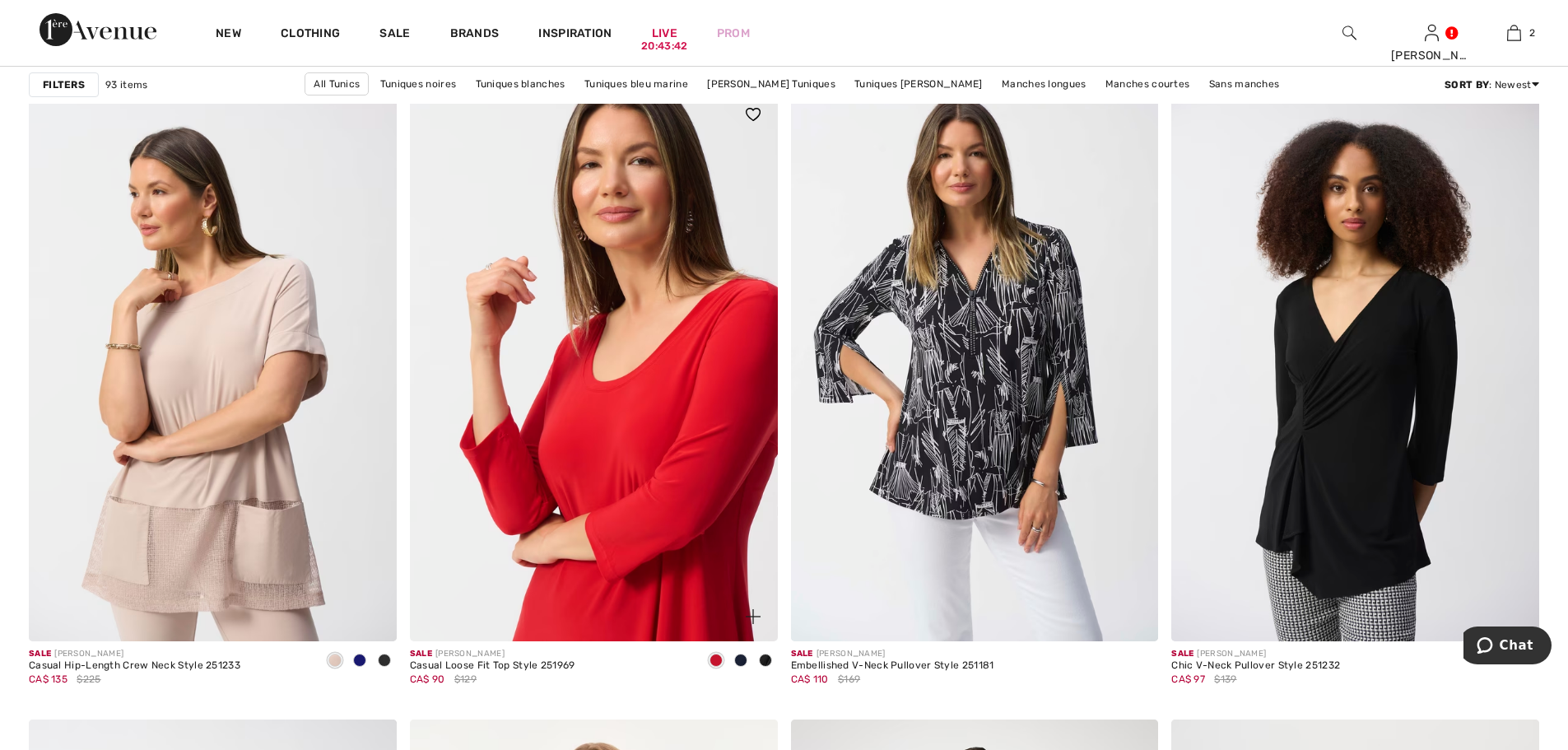
click at [595, 407] on img at bounding box center [593, 365] width 368 height 551
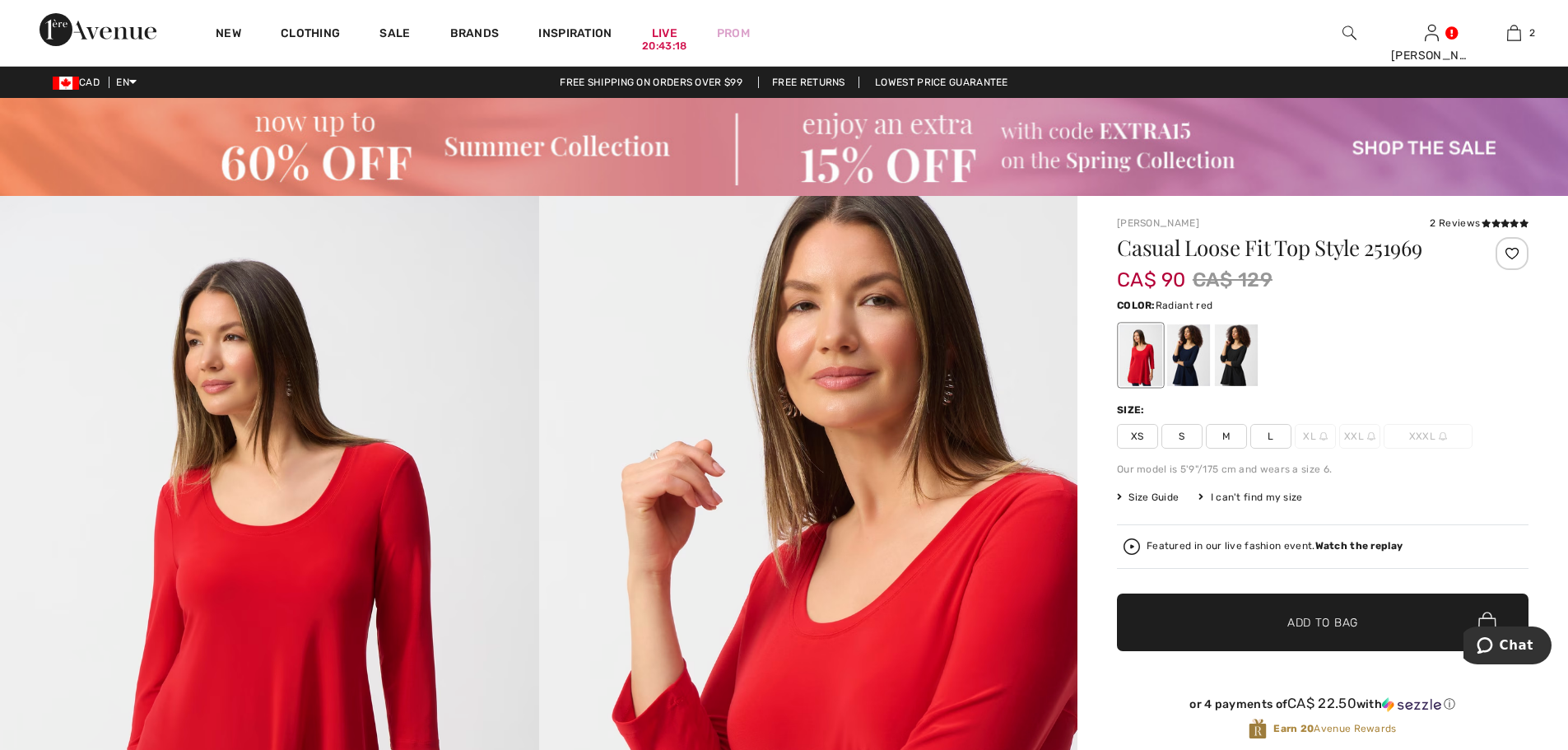
click at [1141, 334] on div at bounding box center [1141, 355] width 43 height 62
click at [1280, 433] on span "L" at bounding box center [1270, 436] width 41 height 24
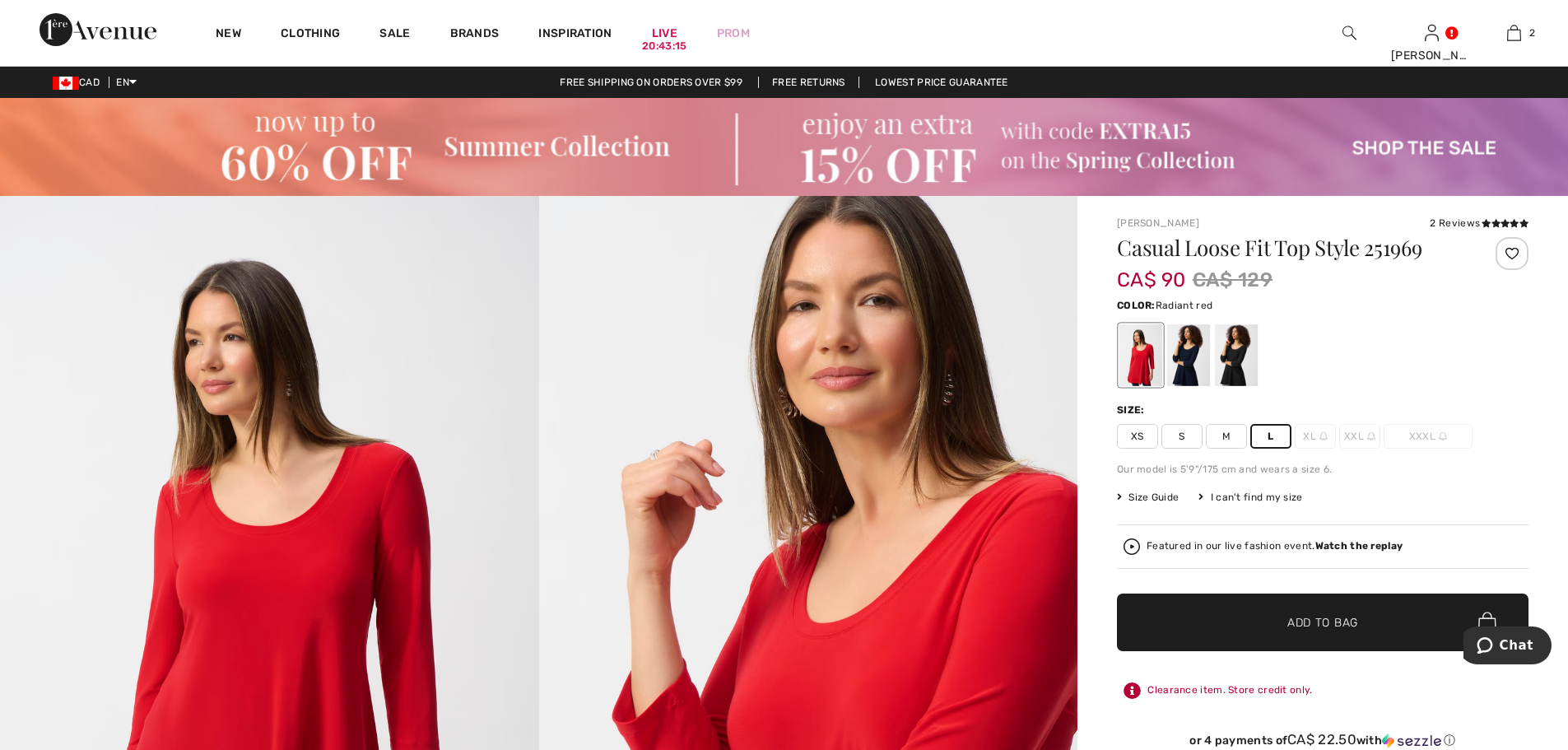
click at [1306, 620] on span "Add to Bag" at bounding box center [1322, 623] width 70 height 18
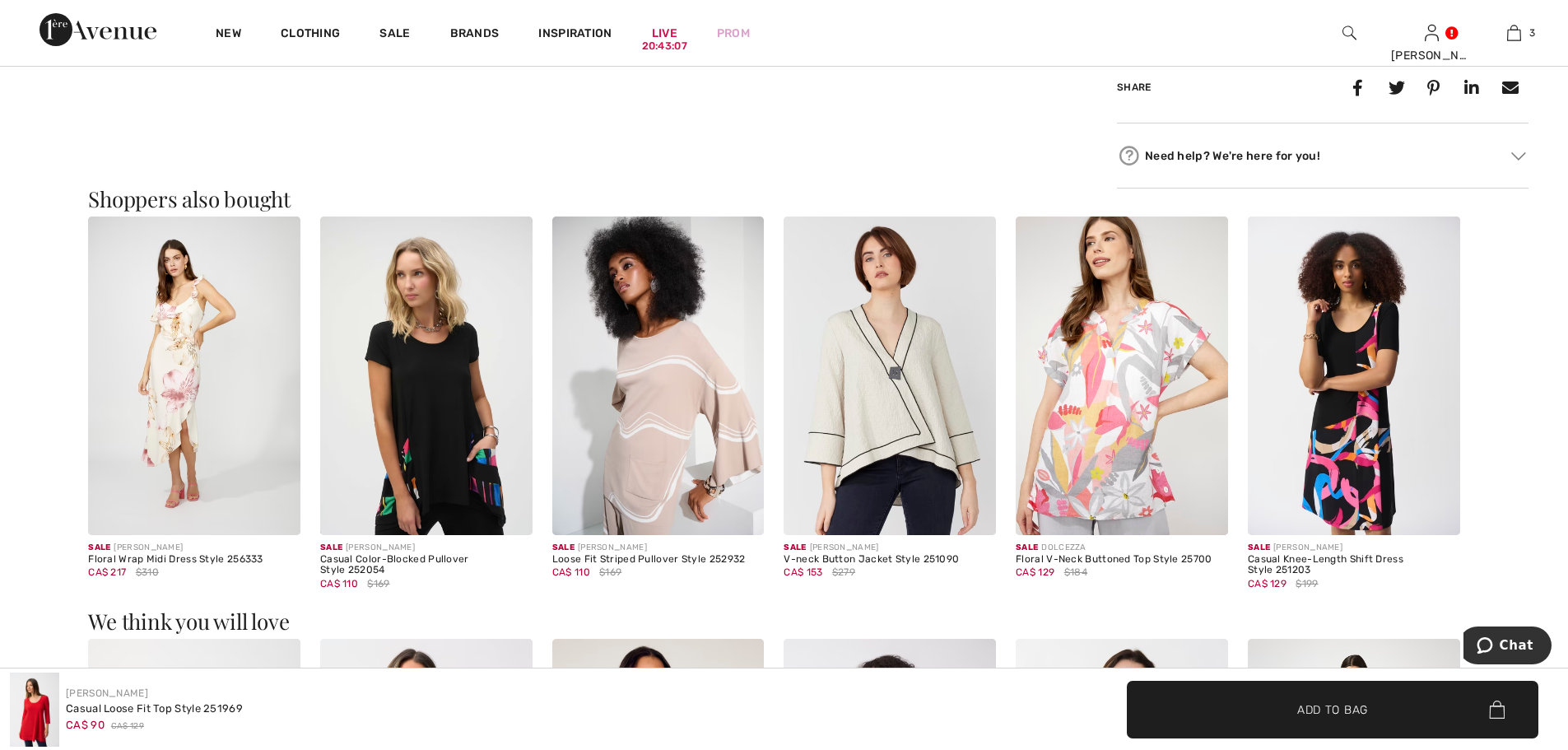
scroll to position [1482, 0]
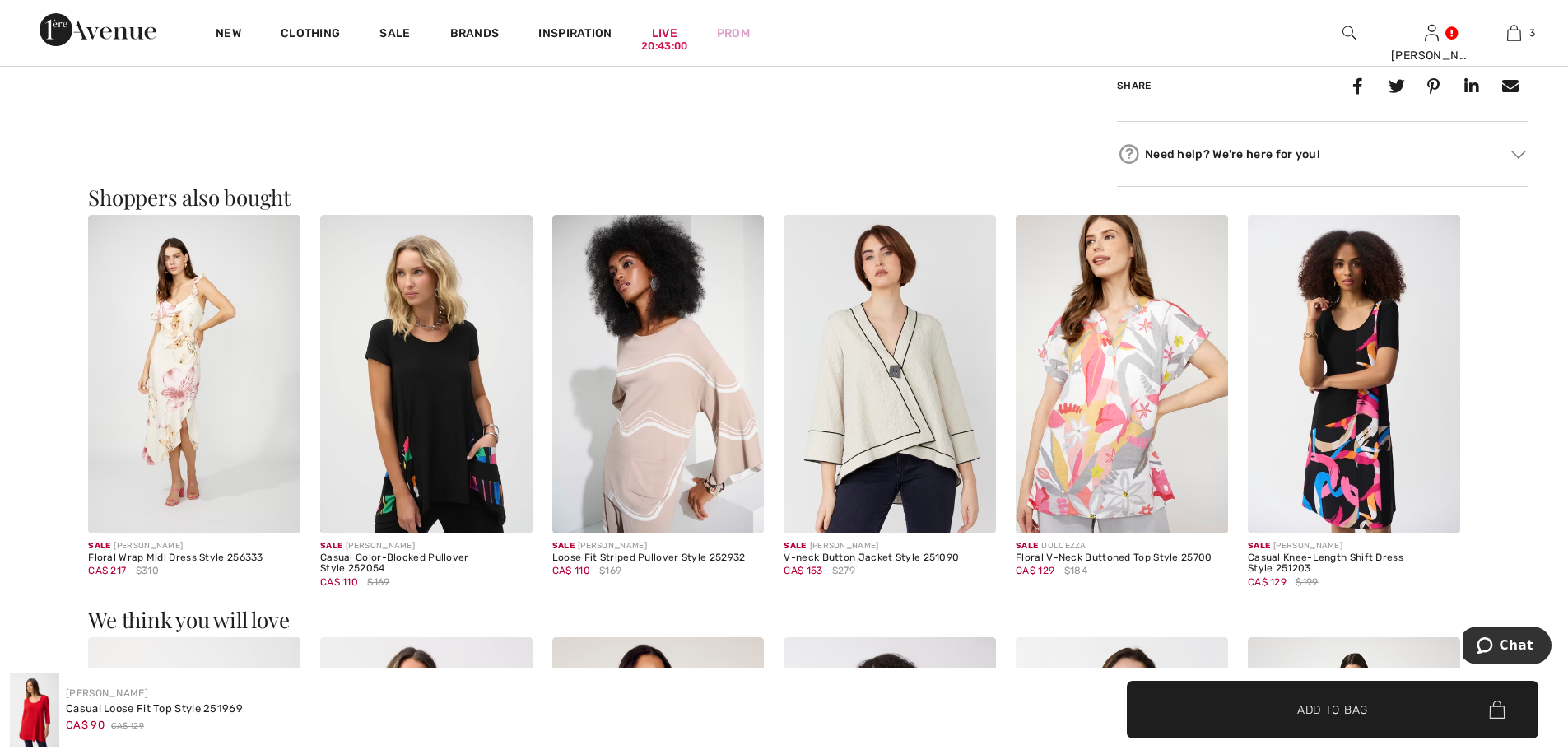
click at [444, 365] on img at bounding box center [426, 374] width 212 height 318
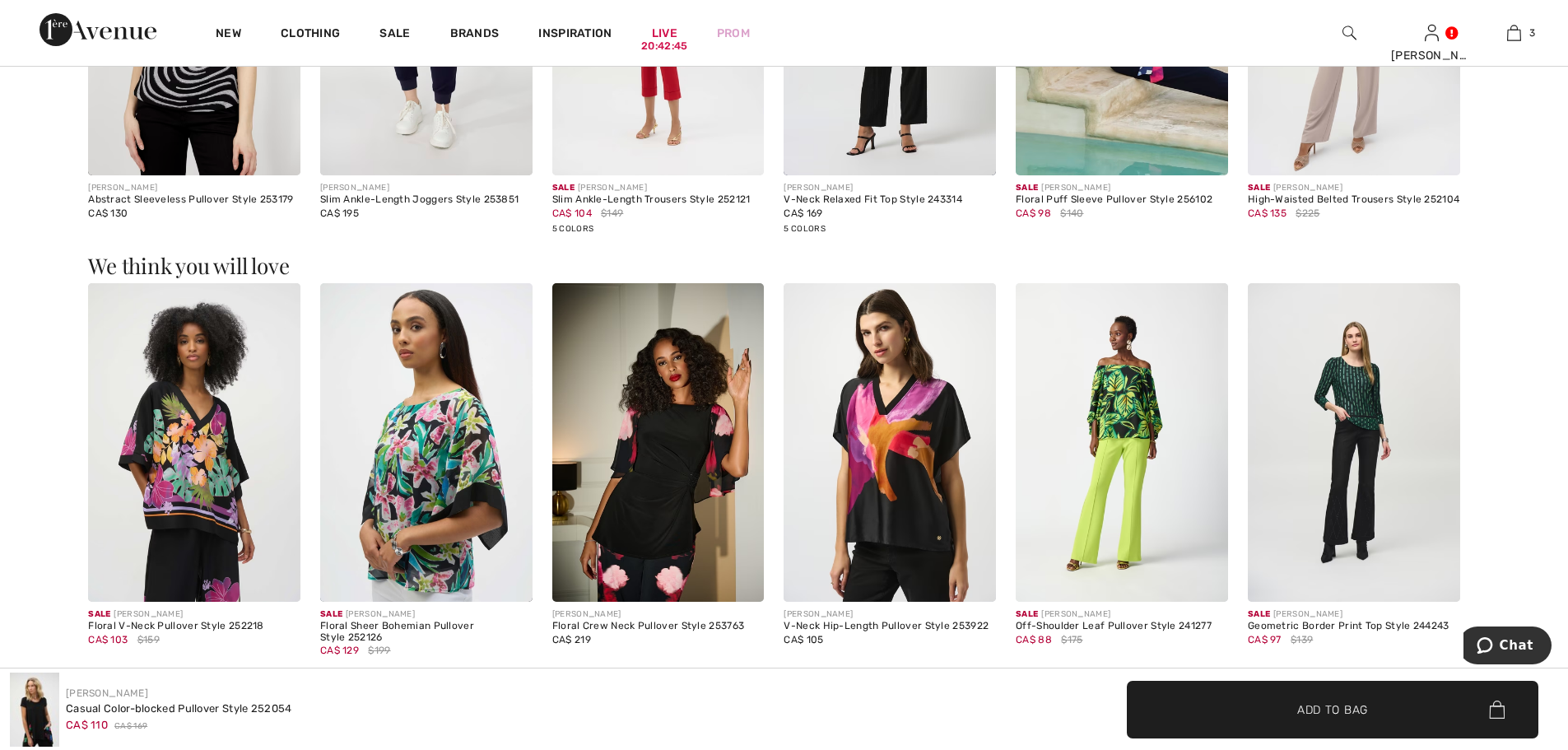
scroll to position [2304, 0]
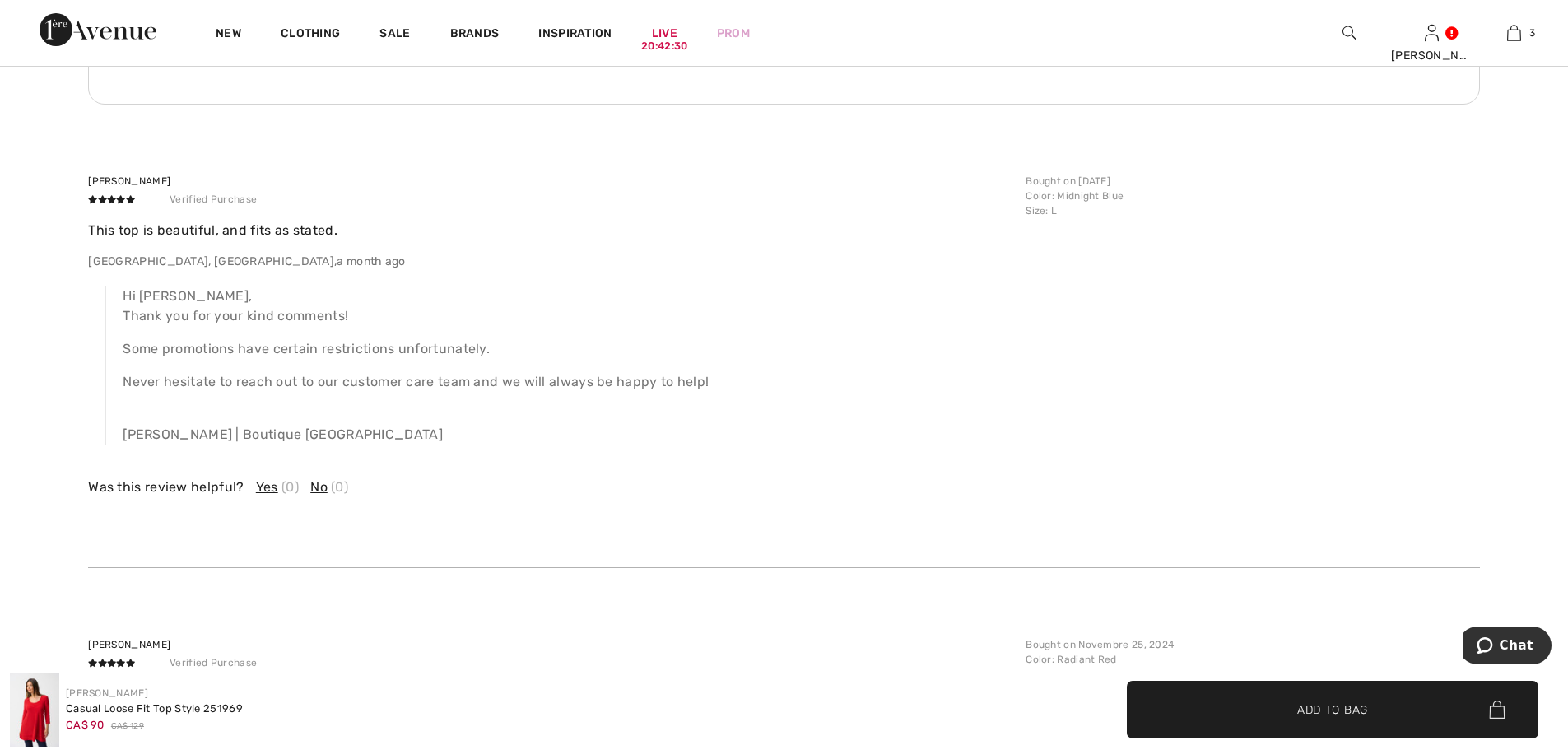
scroll to position [2963, 0]
